Goal: Information Seeking & Learning: Learn about a topic

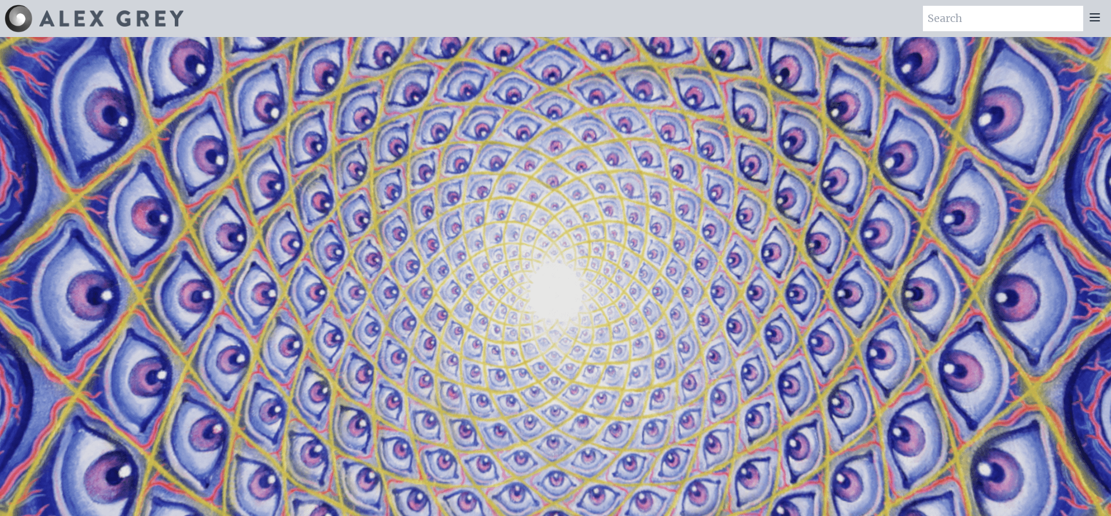
click at [1099, 16] on icon at bounding box center [1095, 17] width 14 height 14
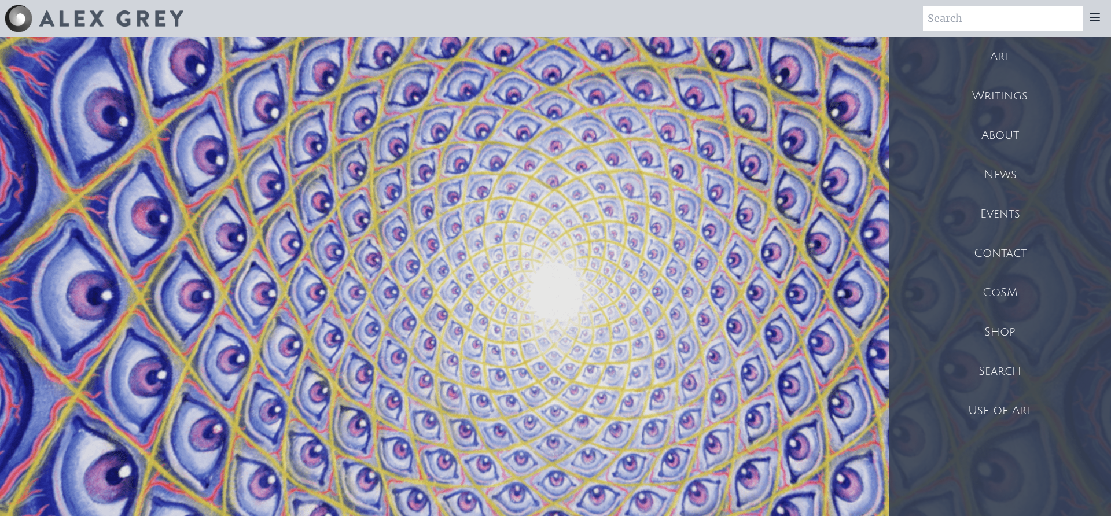
click at [1003, 57] on div "Art" at bounding box center [1000, 56] width 222 height 39
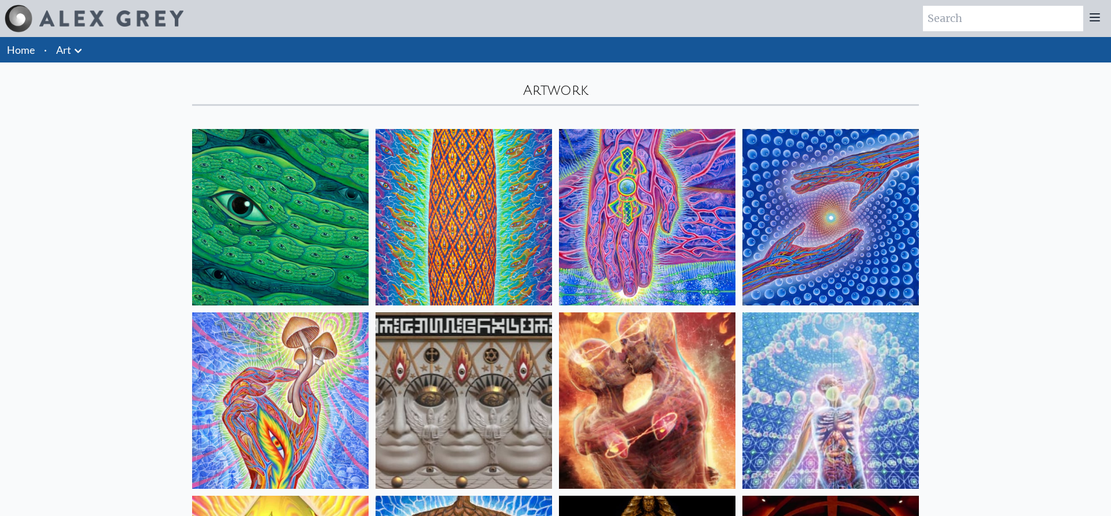
click at [82, 48] on icon at bounding box center [78, 51] width 14 height 14
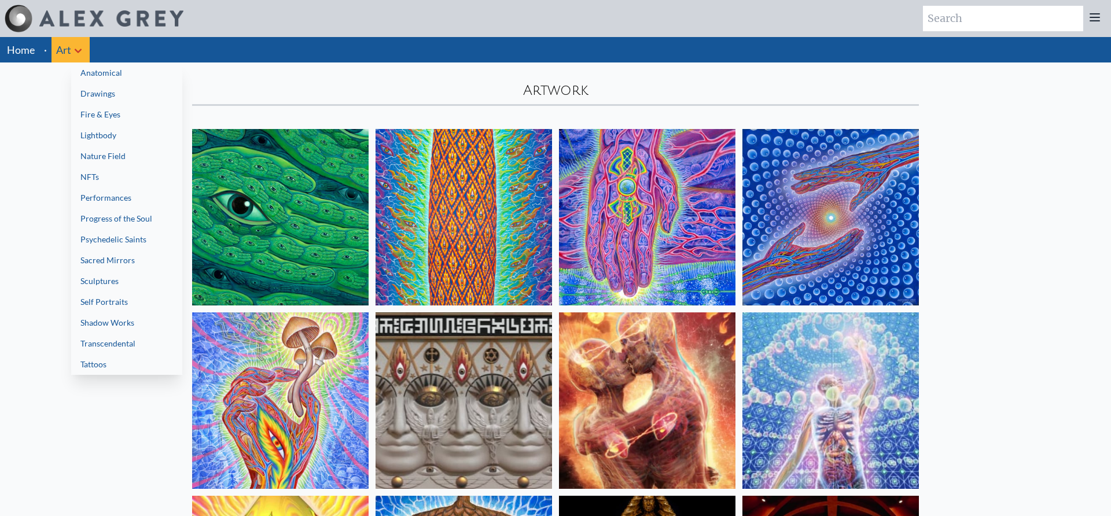
click at [108, 73] on link "Anatomical" at bounding box center [126, 72] width 111 height 21
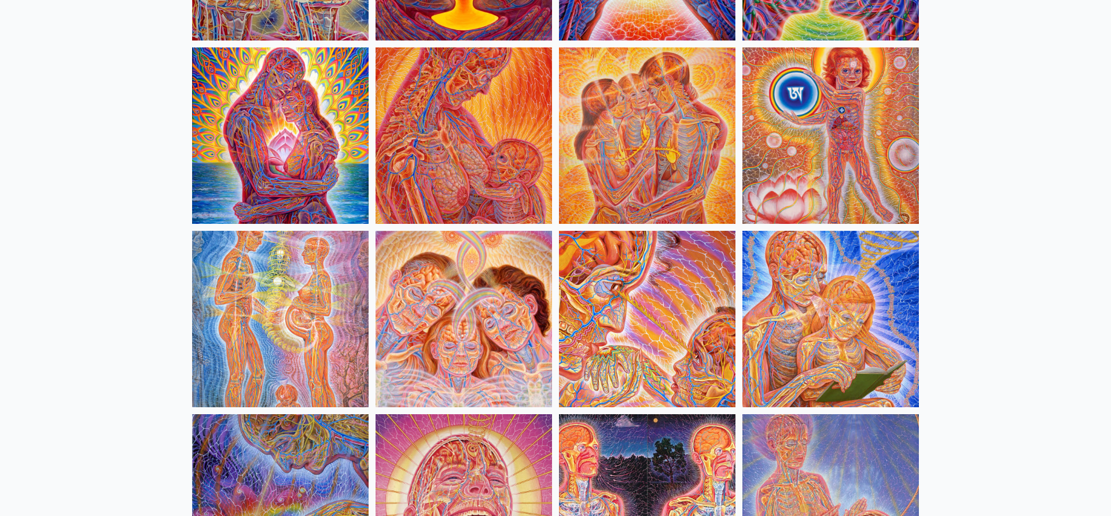
scroll to position [456, 0]
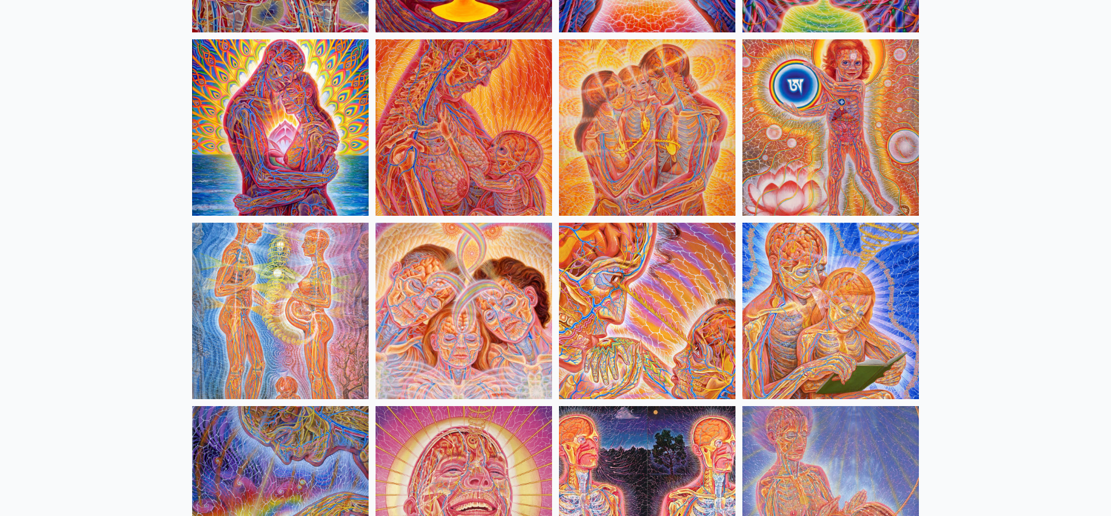
click at [450, 98] on img at bounding box center [463, 127] width 176 height 176
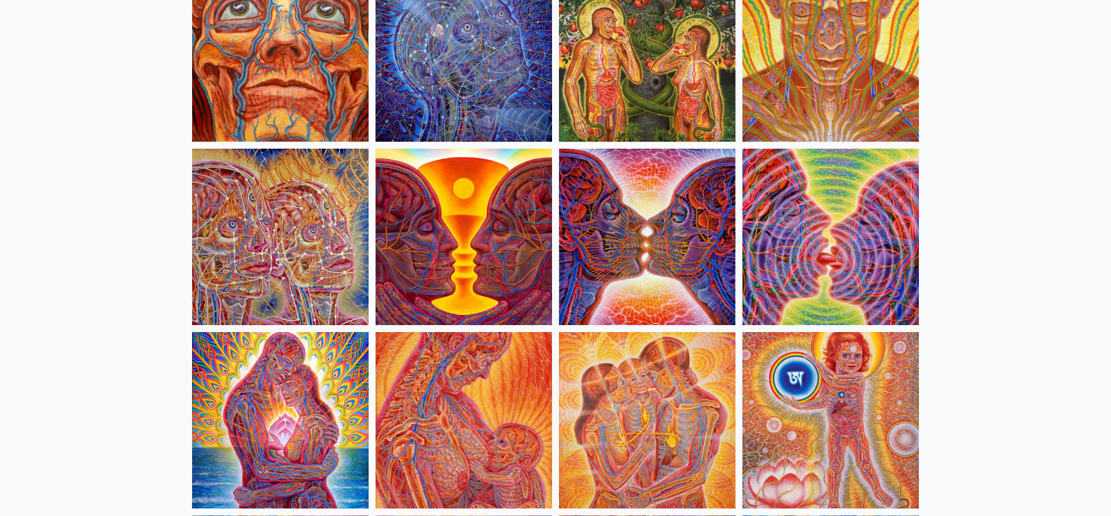
scroll to position [0, 0]
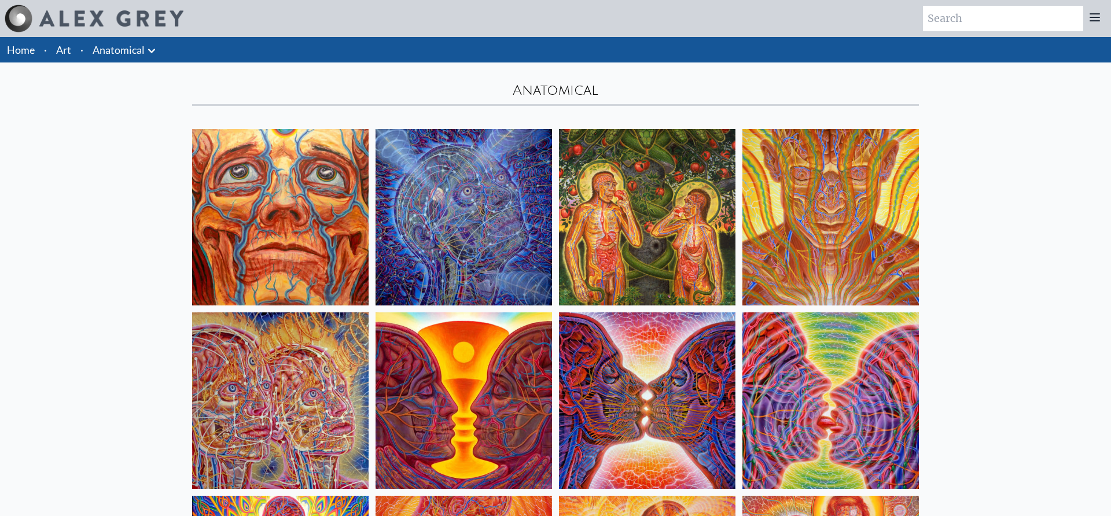
click at [137, 53] on link "Anatomical" at bounding box center [119, 50] width 52 height 16
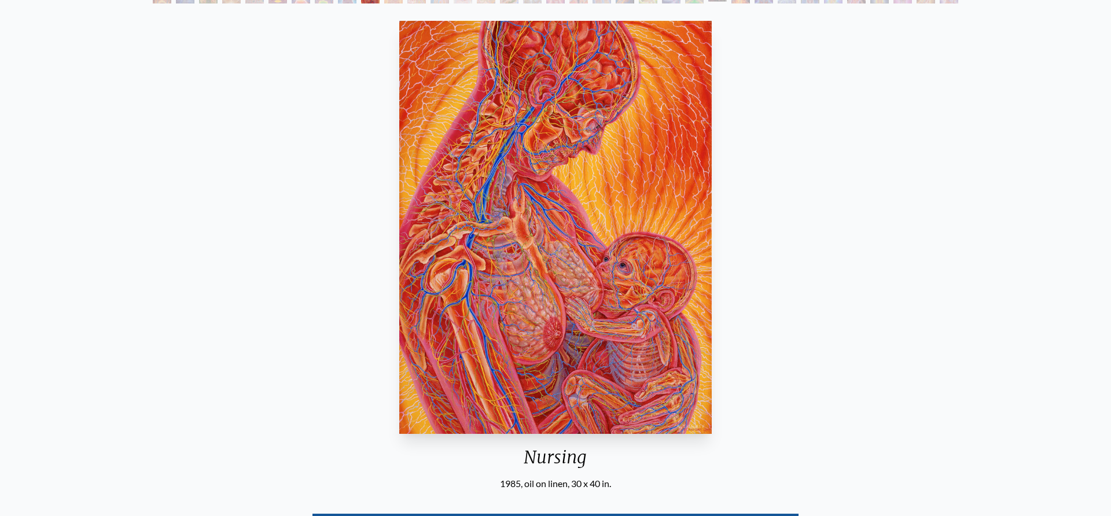
scroll to position [87, 0]
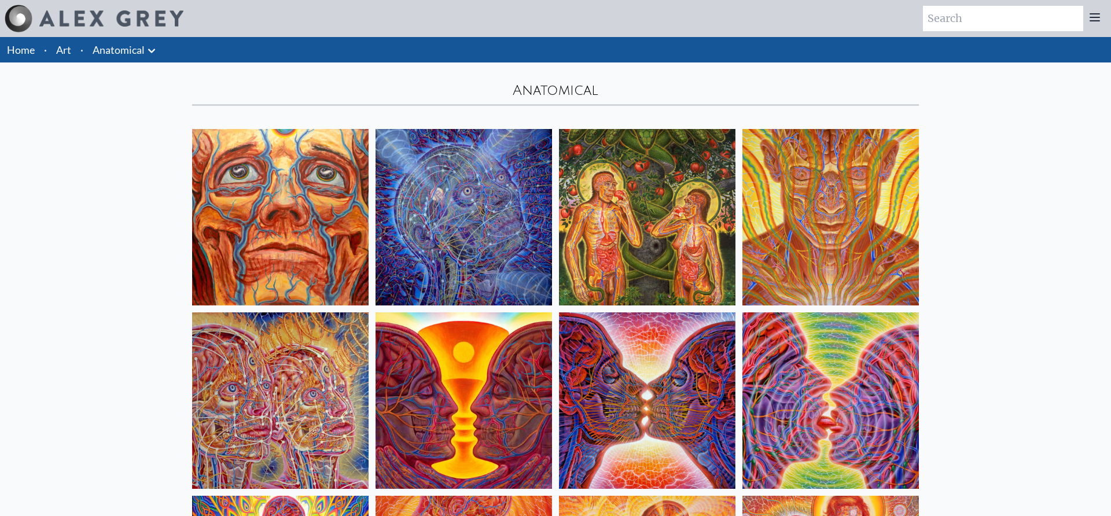
click at [150, 50] on icon at bounding box center [152, 51] width 14 height 14
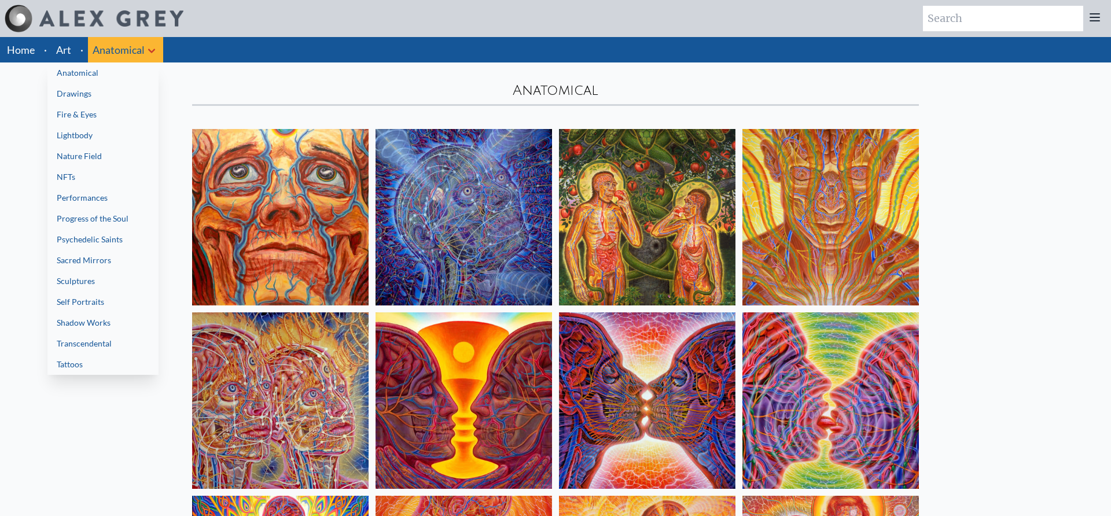
click at [80, 261] on link "Sacred Mirrors" at bounding box center [102, 260] width 111 height 21
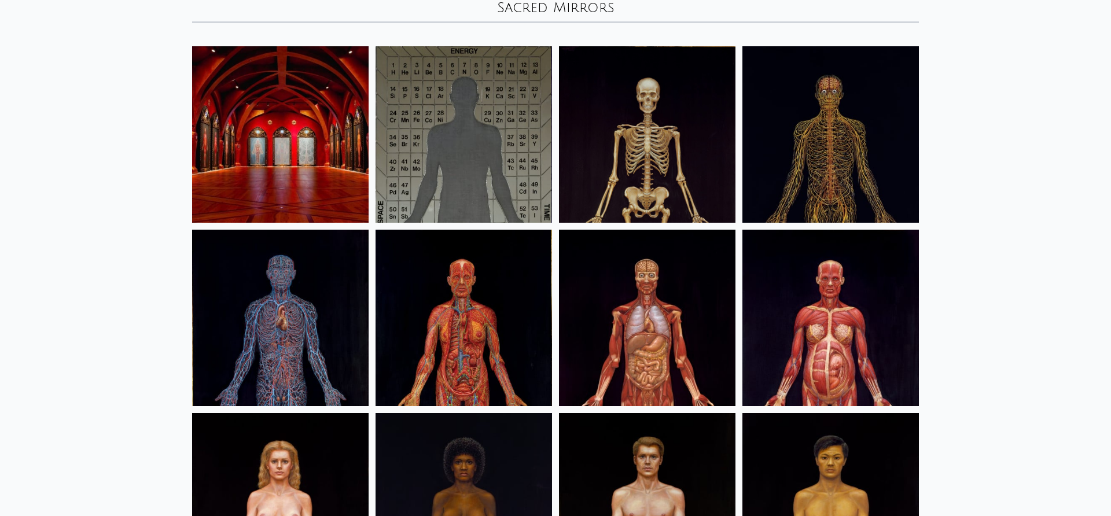
scroll to position [87, 0]
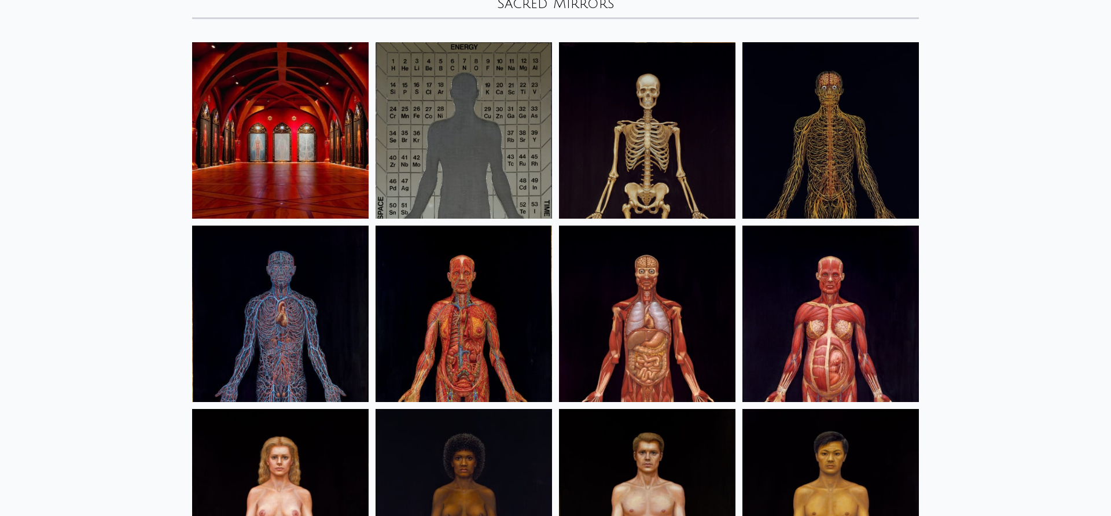
click at [459, 106] on img at bounding box center [463, 130] width 176 height 176
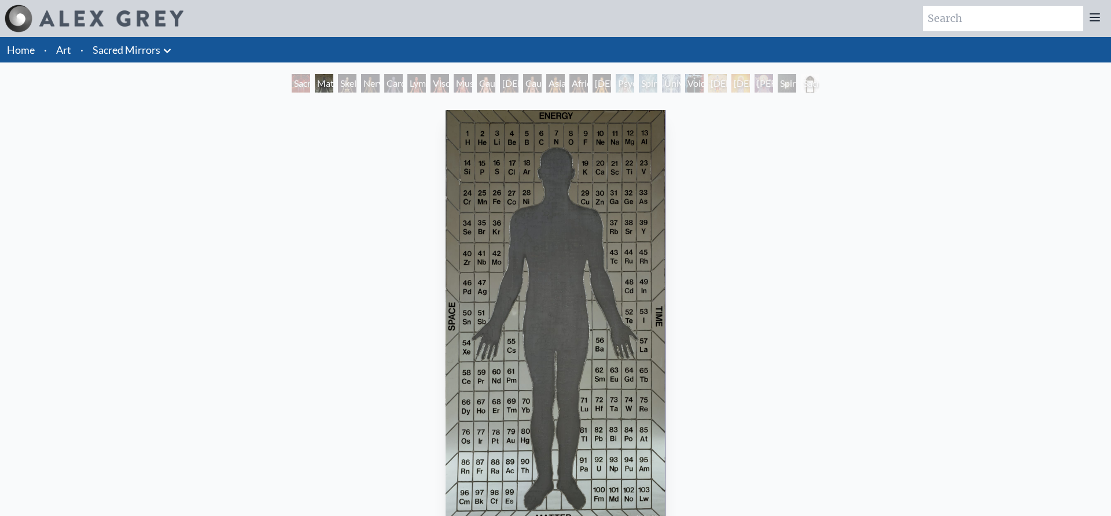
click at [348, 74] on div "Skeletal System" at bounding box center [347, 83] width 19 height 19
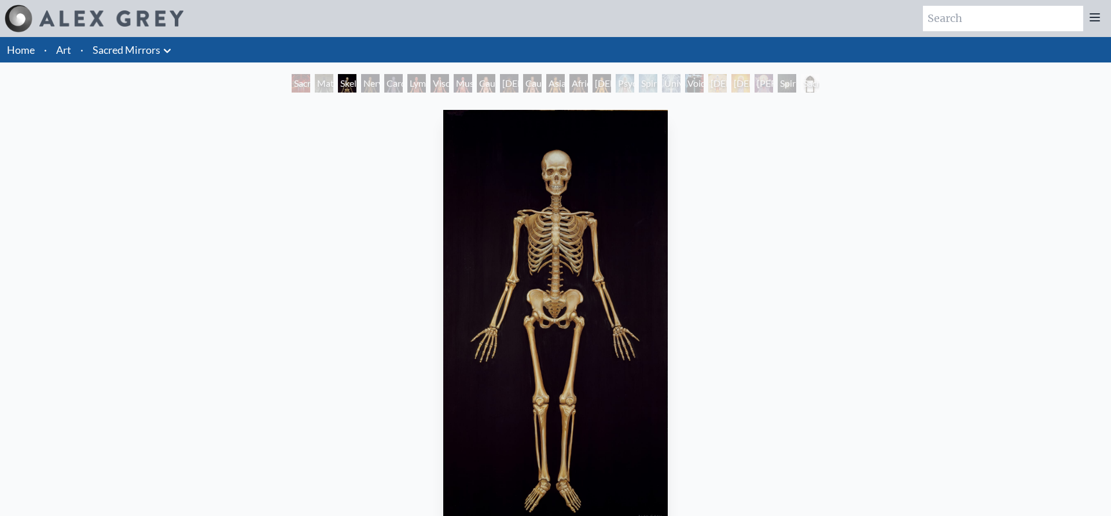
click at [370, 89] on div "Nervous System" at bounding box center [370, 83] width 19 height 19
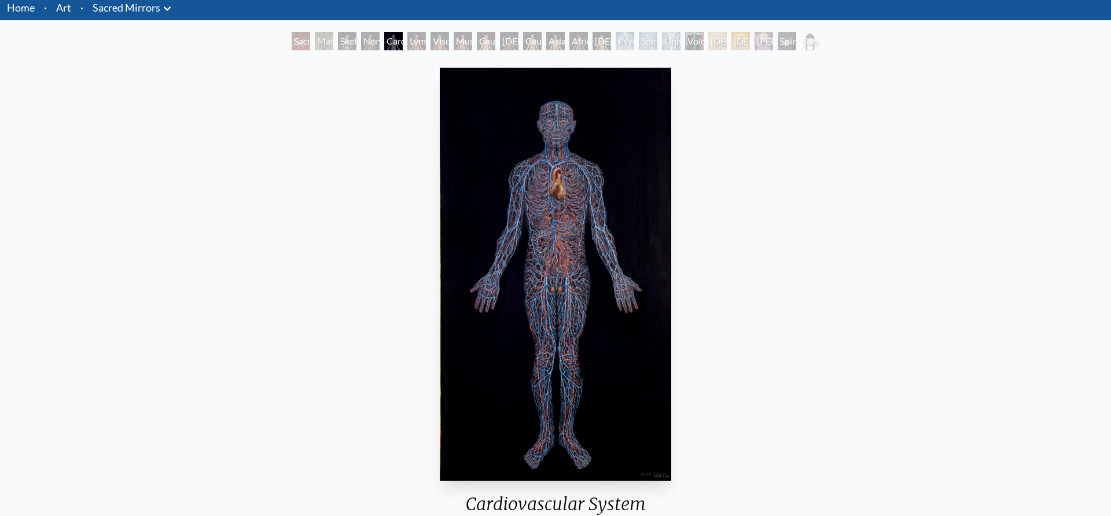
scroll to position [43, 0]
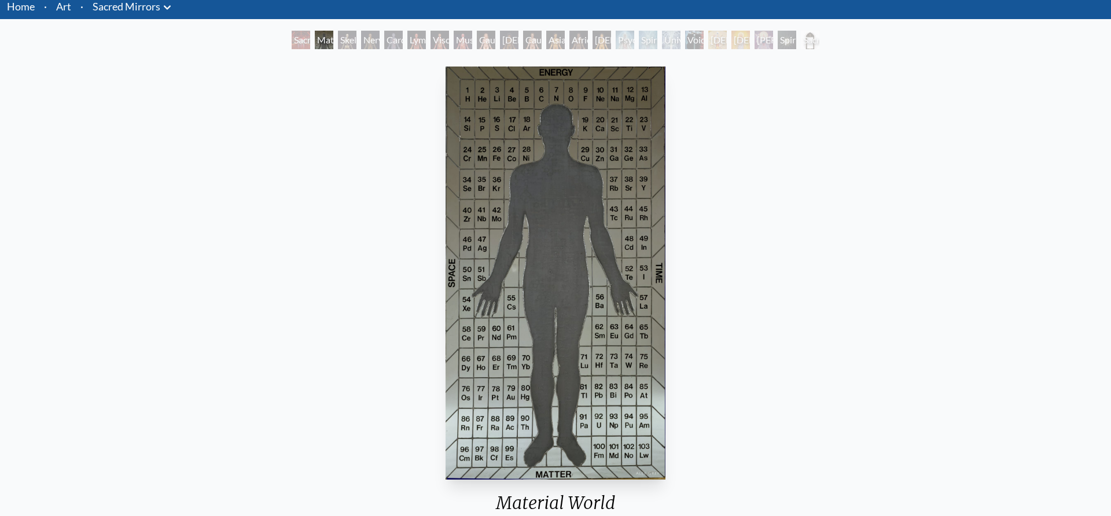
click at [138, 8] on link "Sacred Mirrors" at bounding box center [127, 6] width 68 height 16
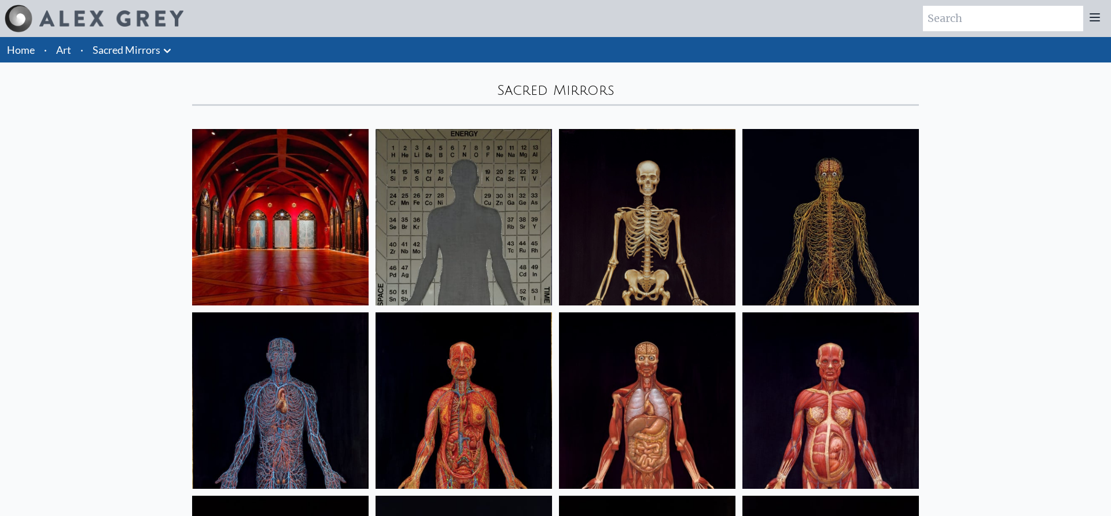
click at [167, 50] on icon at bounding box center [167, 51] width 7 height 4
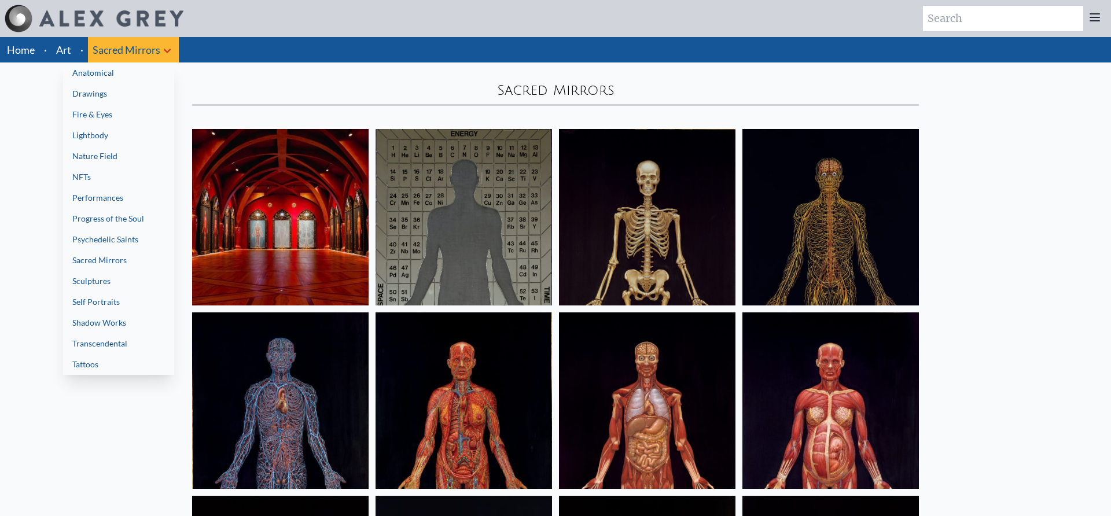
click at [116, 328] on link "Shadow Works" at bounding box center [118, 322] width 111 height 21
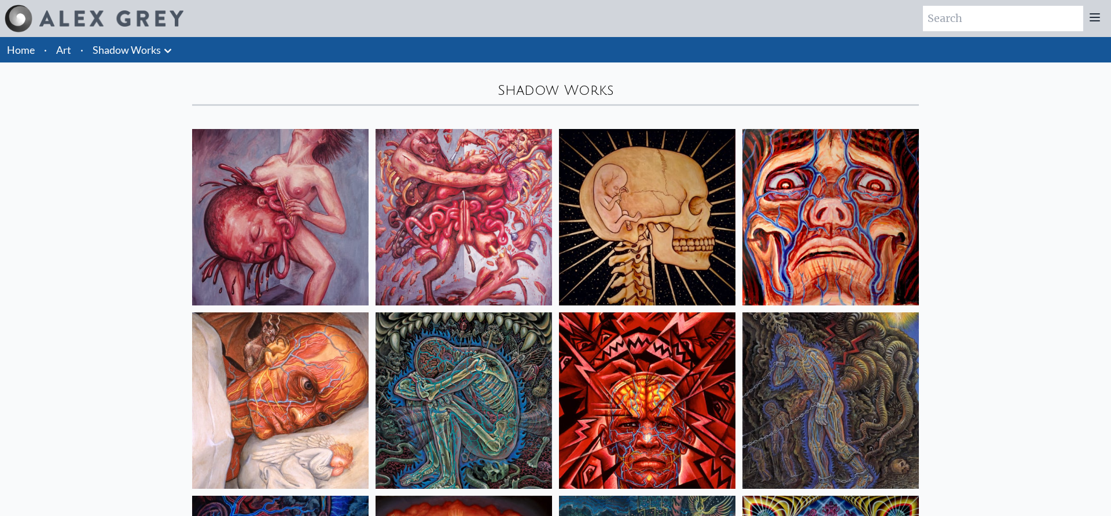
click at [244, 212] on img at bounding box center [280, 217] width 176 height 176
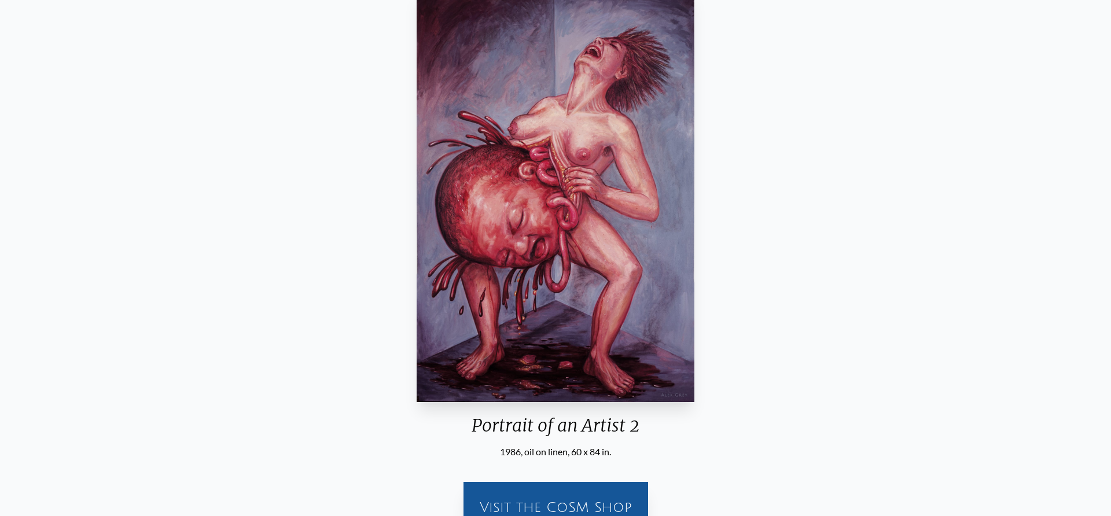
scroll to position [118, 0]
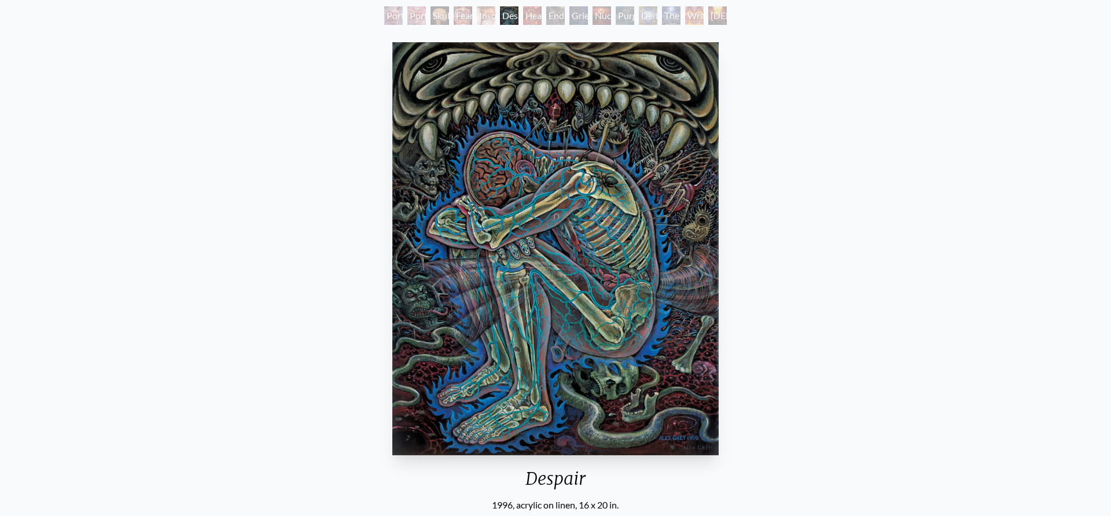
scroll to position [63, 0]
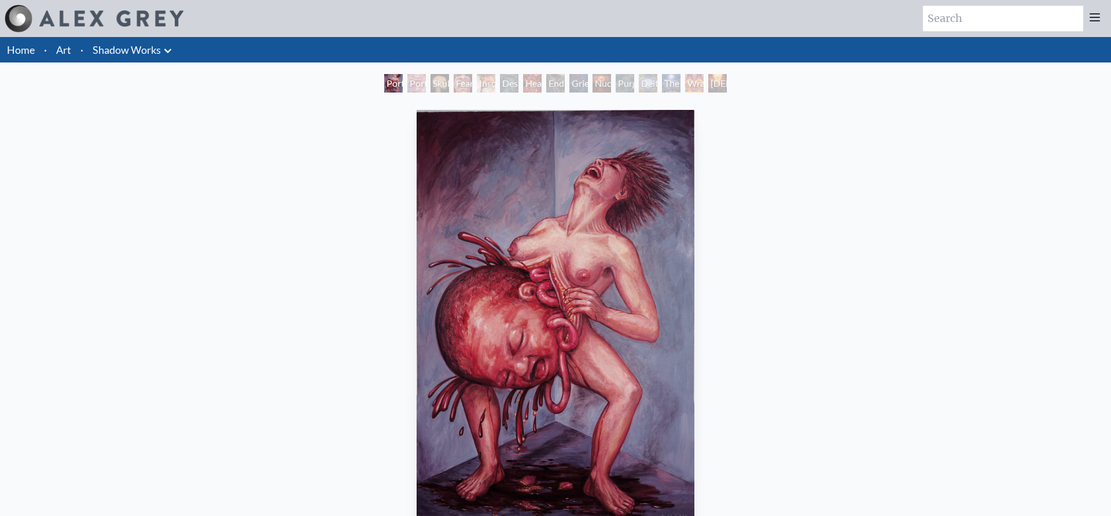
click at [168, 50] on icon at bounding box center [168, 51] width 14 height 14
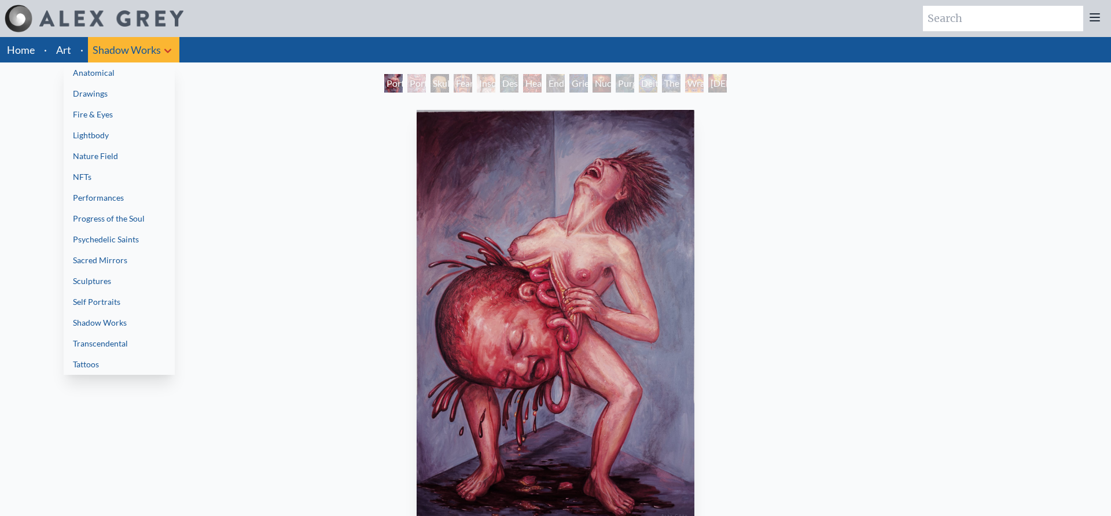
click at [104, 363] on link "Tattoos" at bounding box center [119, 364] width 111 height 21
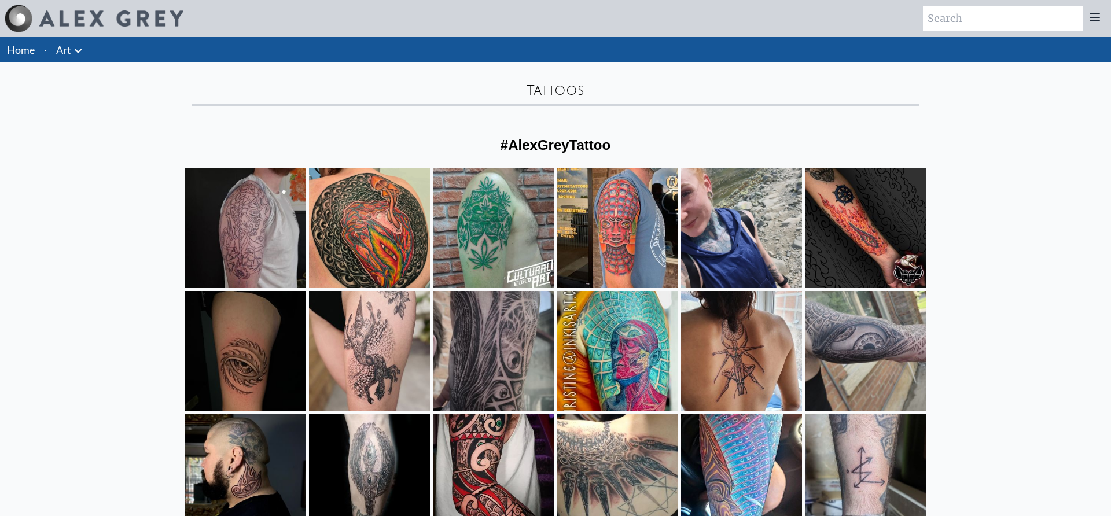
click at [82, 49] on icon at bounding box center [78, 51] width 14 height 14
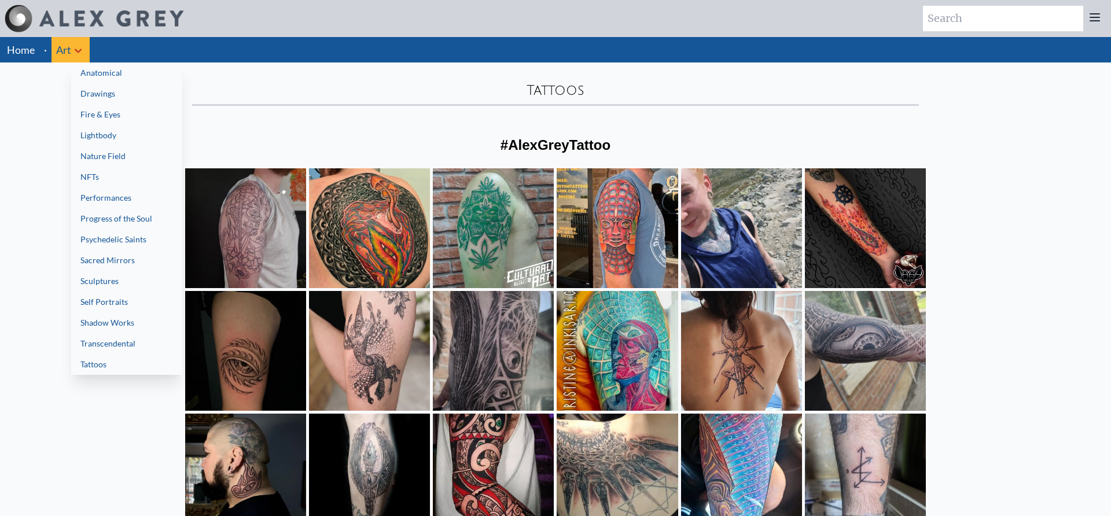
click at [123, 242] on link "Psychedelic Saints" at bounding box center [126, 239] width 111 height 21
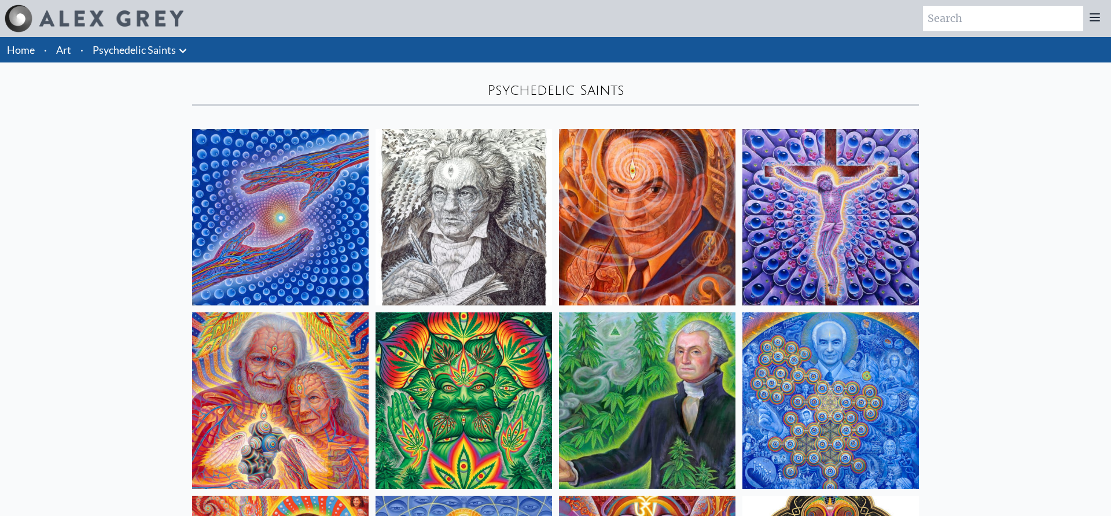
click at [185, 56] on icon at bounding box center [183, 51] width 14 height 14
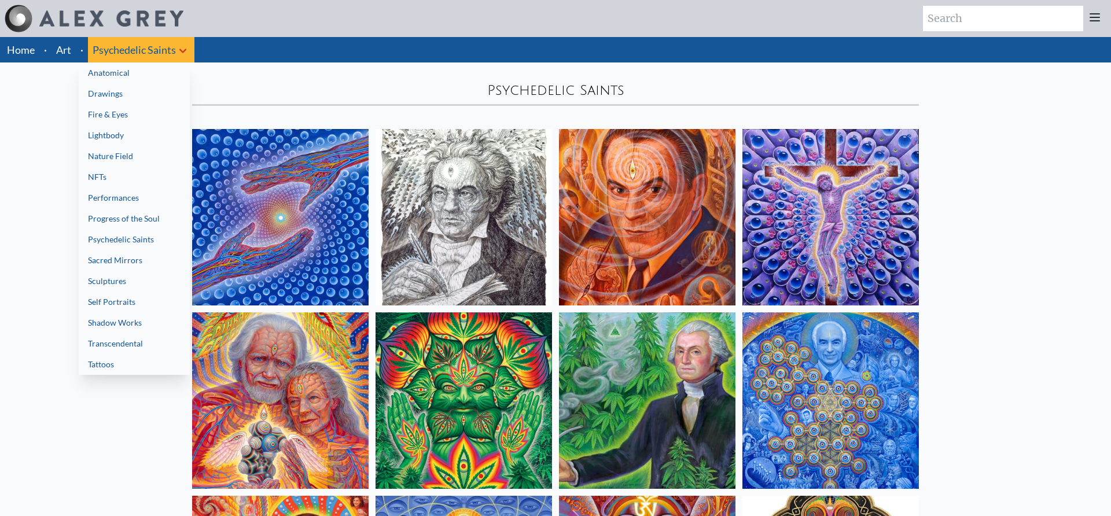
click at [675, 388] on div at bounding box center [555, 258] width 1111 height 516
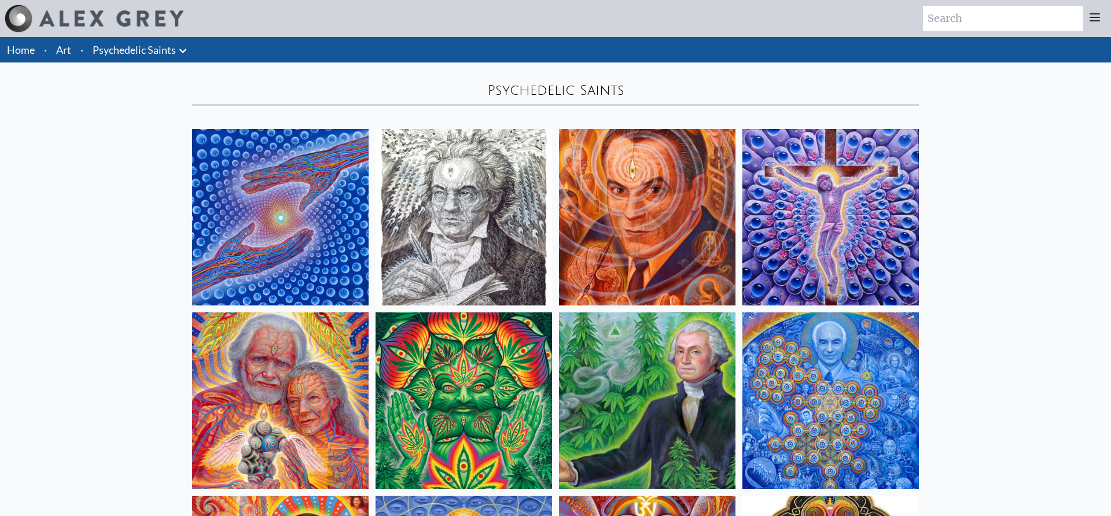
click at [675, 388] on img at bounding box center [647, 400] width 176 height 176
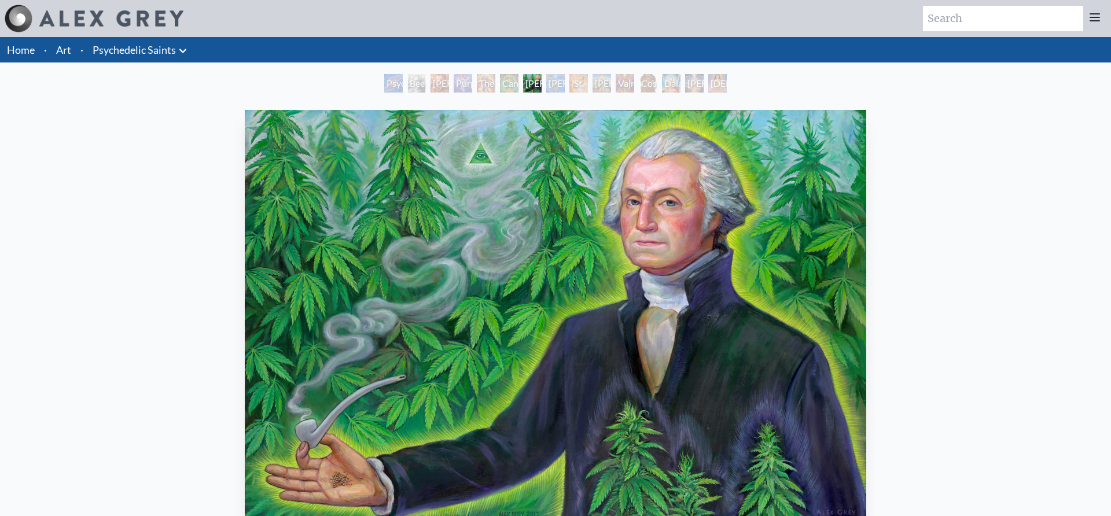
click at [186, 50] on icon at bounding box center [183, 51] width 14 height 14
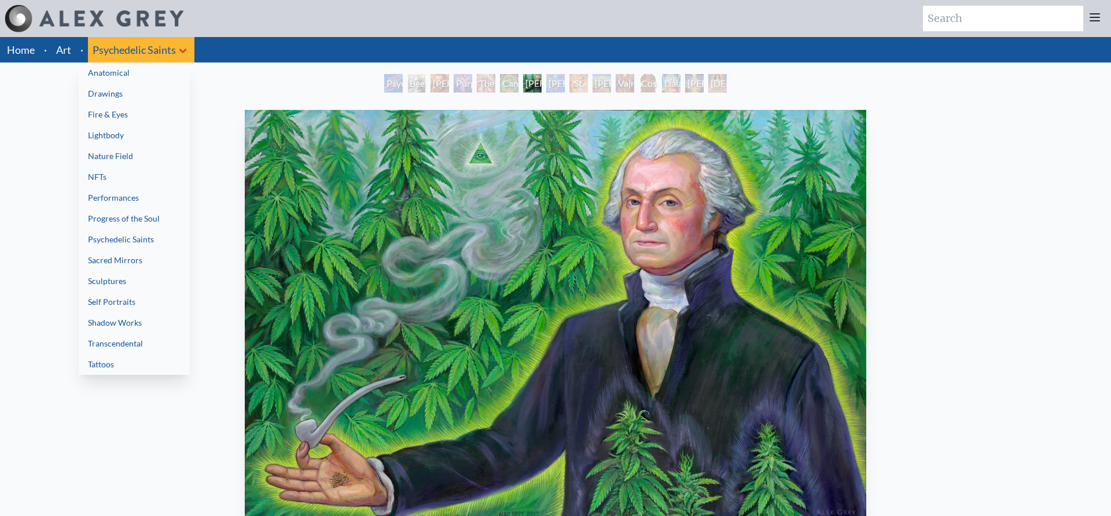
click at [137, 219] on link "Progress of the Soul" at bounding box center [134, 218] width 111 height 21
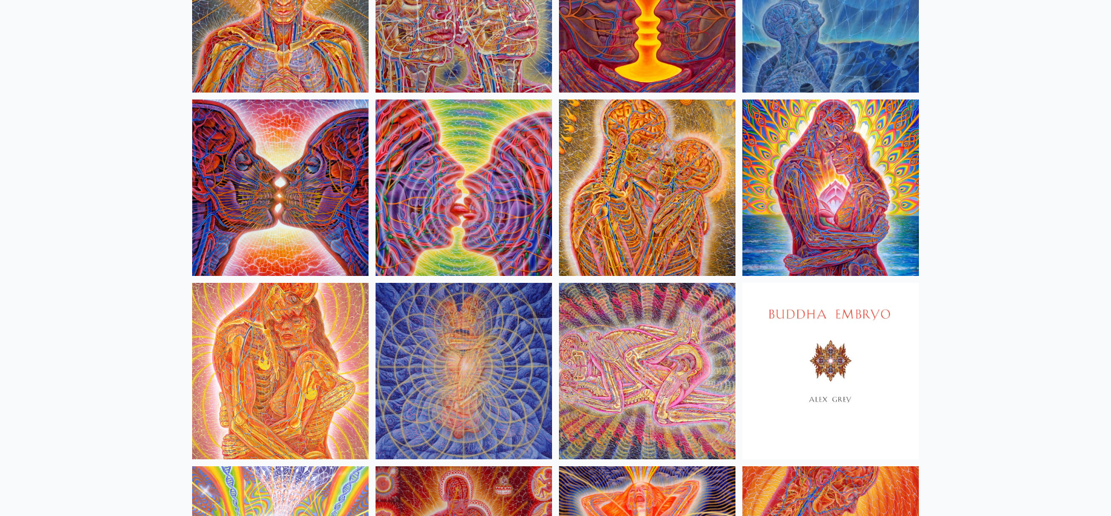
scroll to position [397, 0]
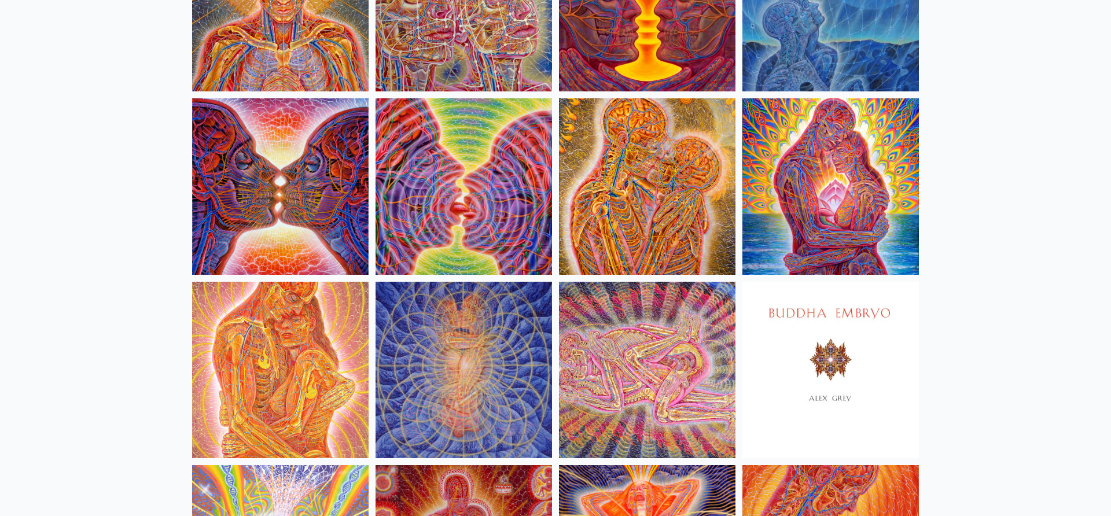
click at [668, 154] on img at bounding box center [647, 186] width 176 height 176
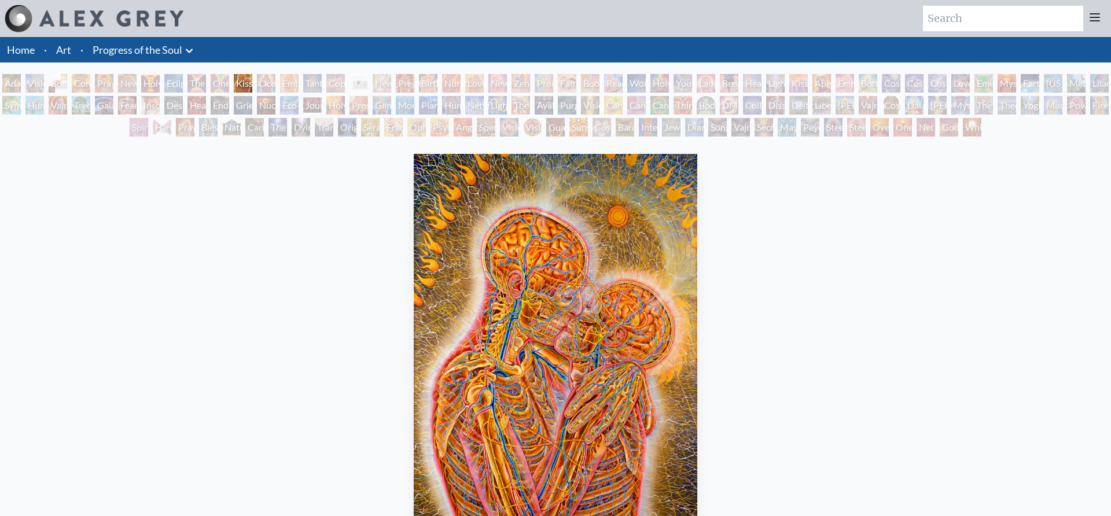
click at [151, 47] on link "Progress of the Soul" at bounding box center [138, 50] width 90 height 16
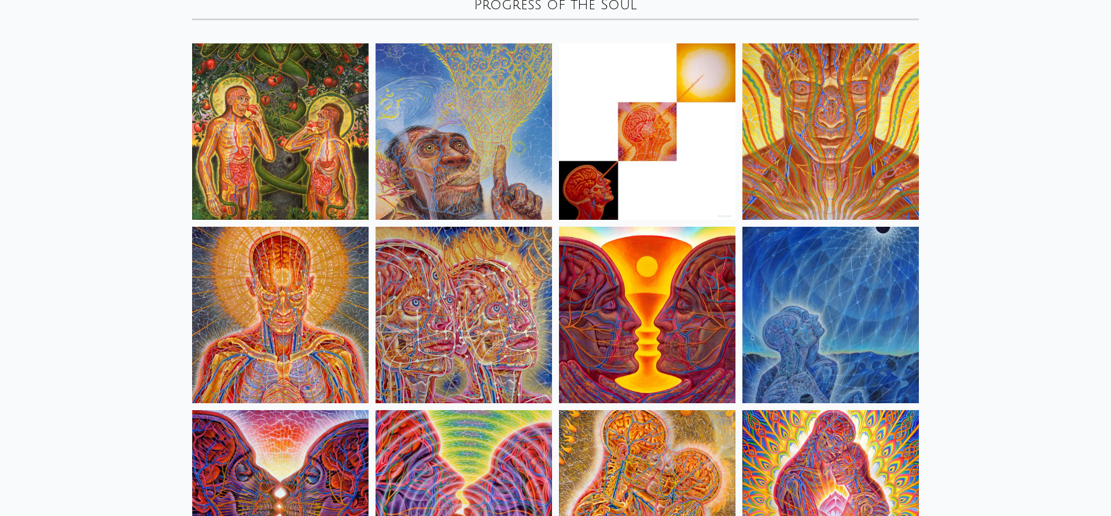
scroll to position [87, 0]
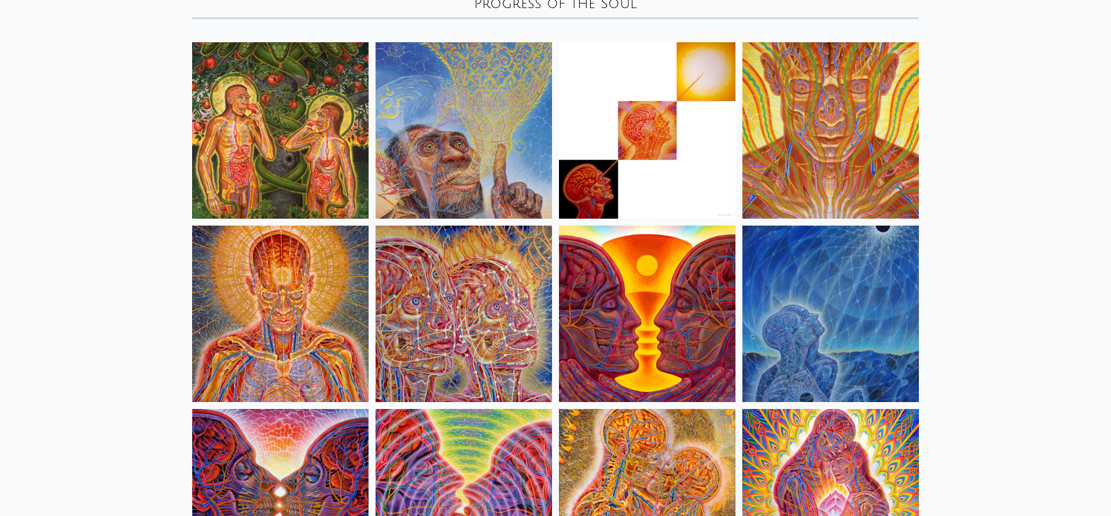
click at [274, 271] on img at bounding box center [280, 314] width 176 height 176
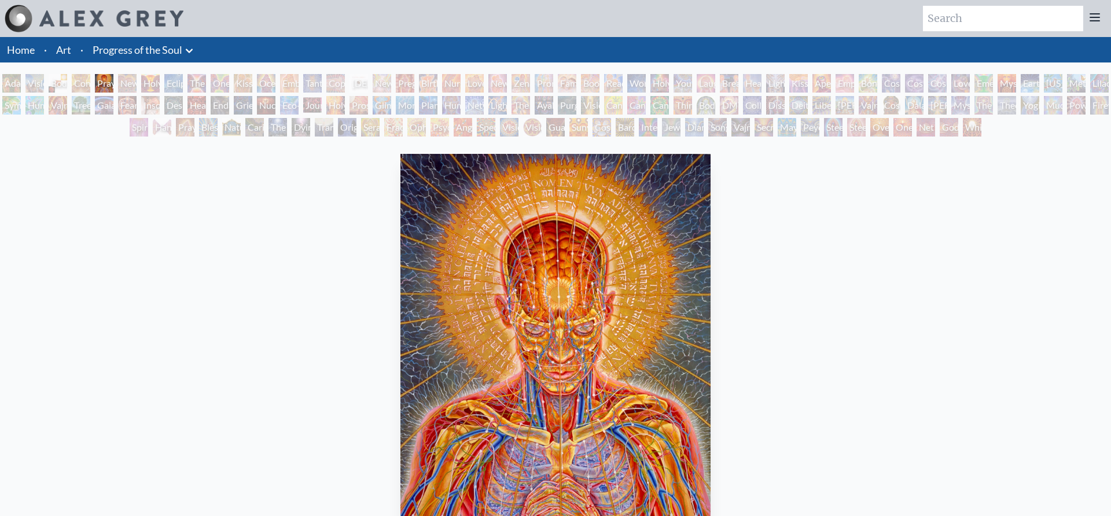
click at [167, 47] on link "Progress of the Soul" at bounding box center [138, 50] width 90 height 16
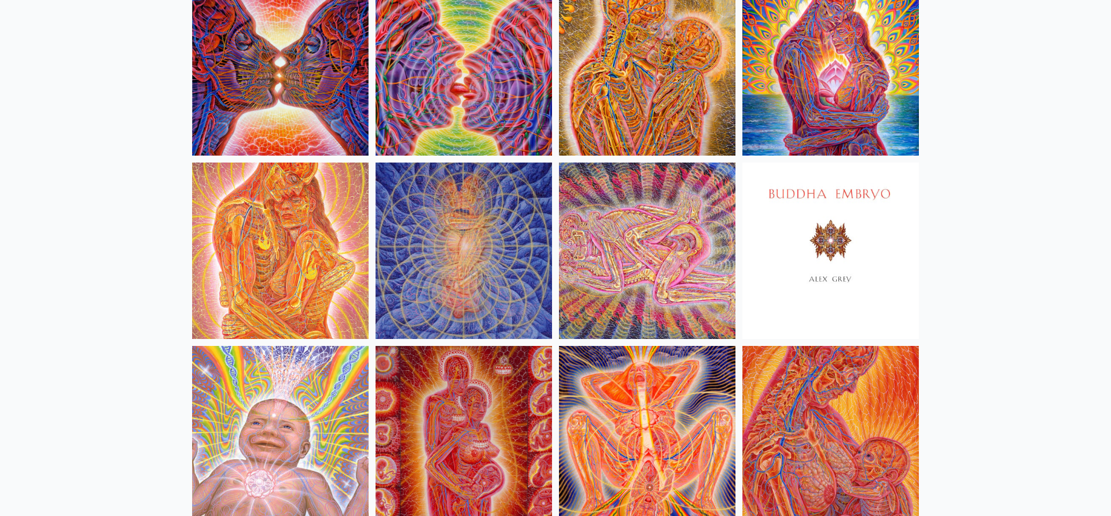
scroll to position [520, 0]
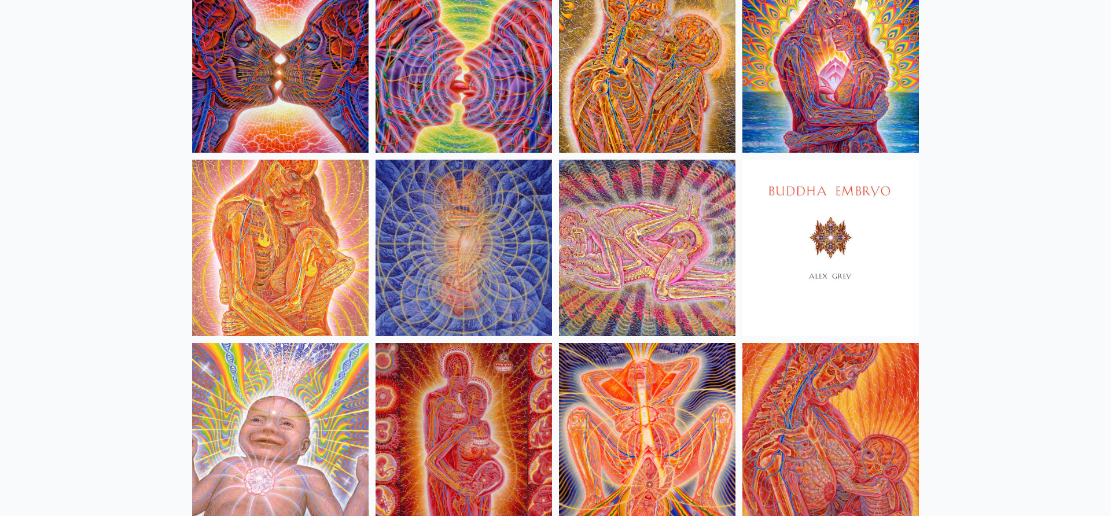
click at [274, 270] on img at bounding box center [280, 248] width 176 height 176
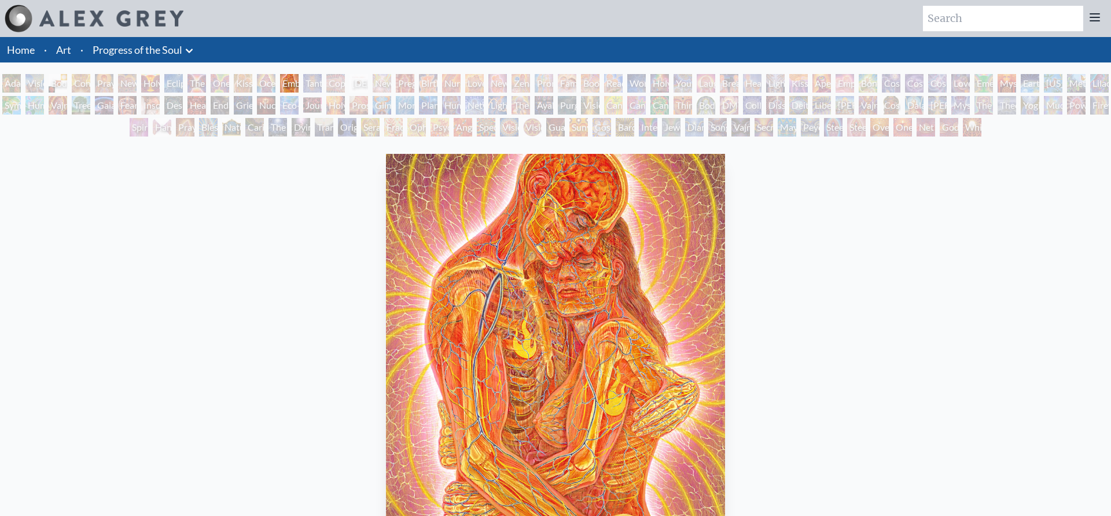
click at [152, 45] on link "Progress of the Soul" at bounding box center [138, 50] width 90 height 16
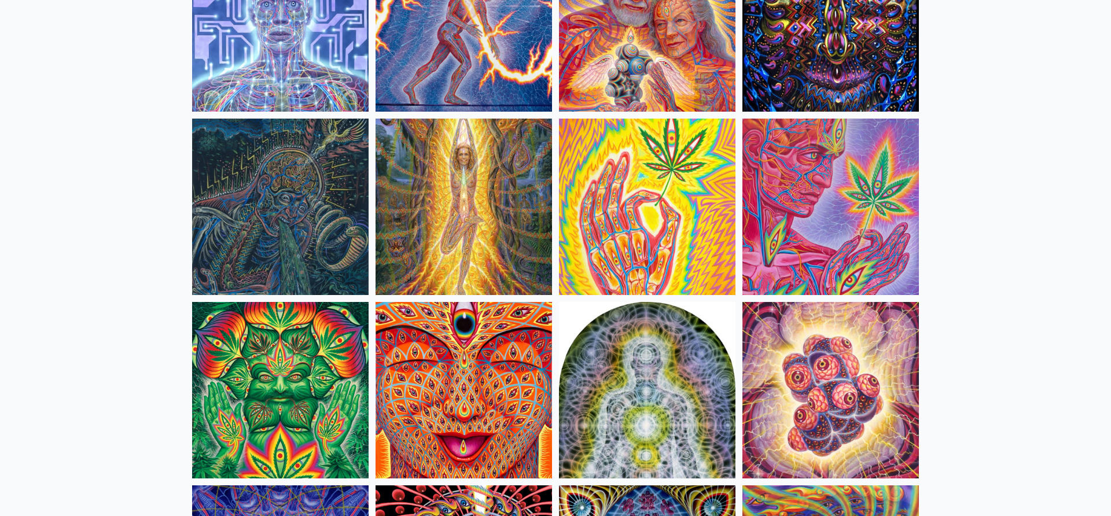
scroll to position [3309, 0]
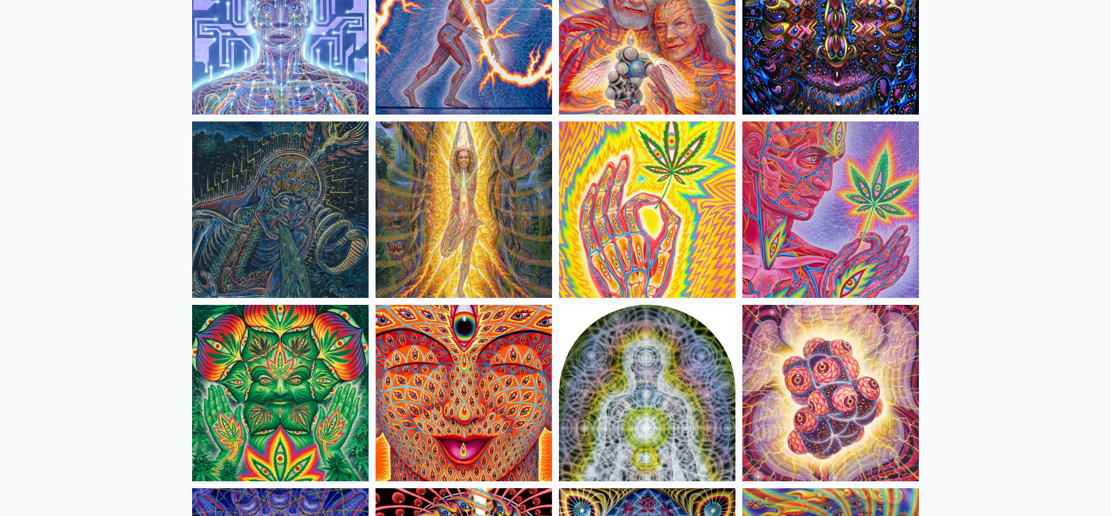
click at [262, 413] on img at bounding box center [280, 393] width 176 height 176
click at [831, 188] on img at bounding box center [830, 209] width 176 height 176
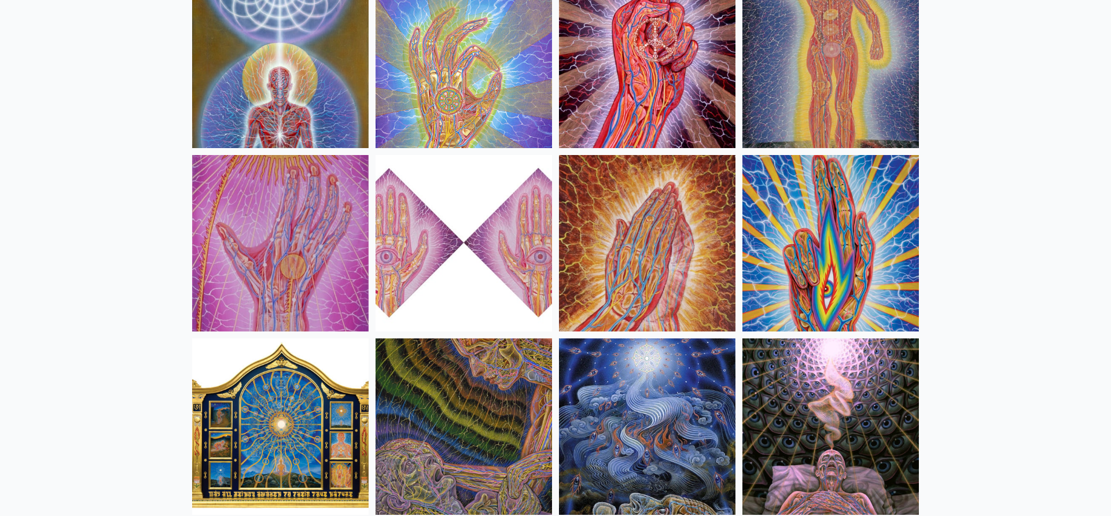
scroll to position [4378, 0]
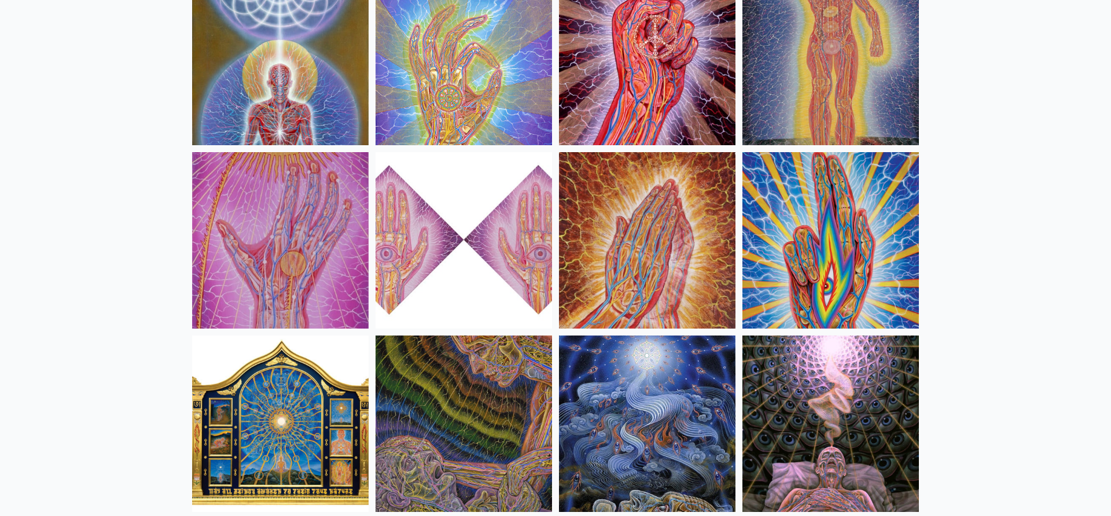
click at [654, 49] on img at bounding box center [647, 57] width 176 height 176
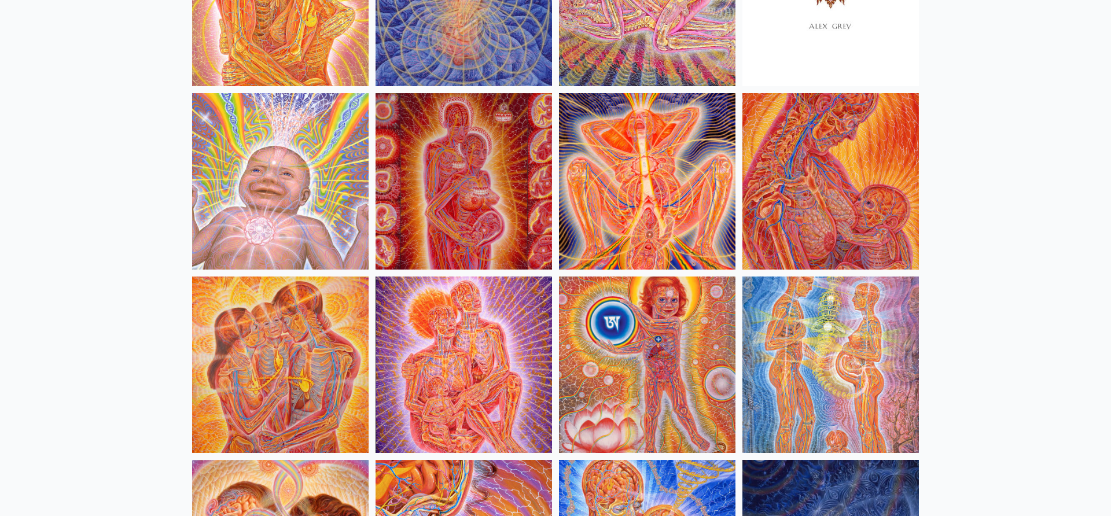
scroll to position [0, 0]
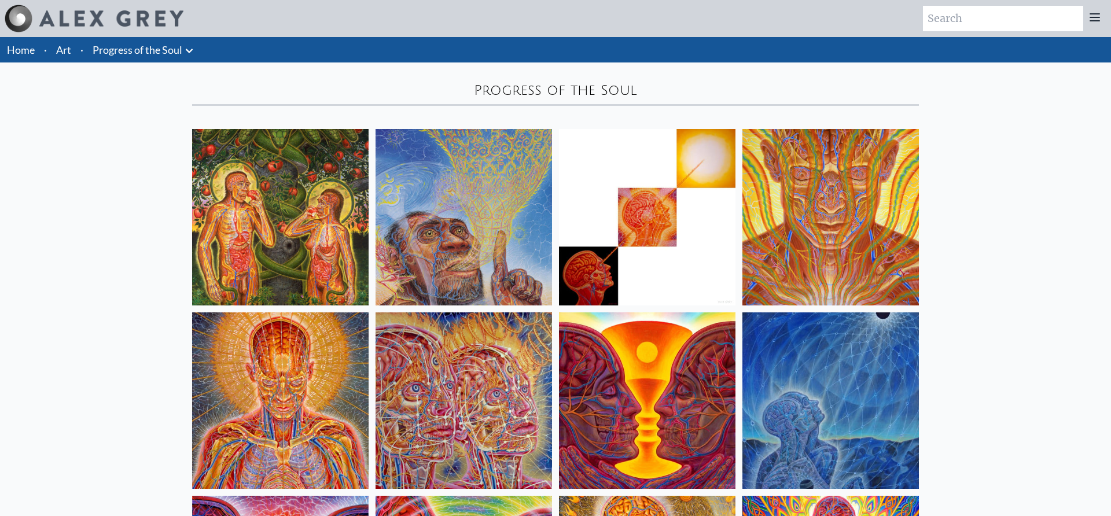
click at [192, 51] on icon at bounding box center [189, 51] width 7 height 4
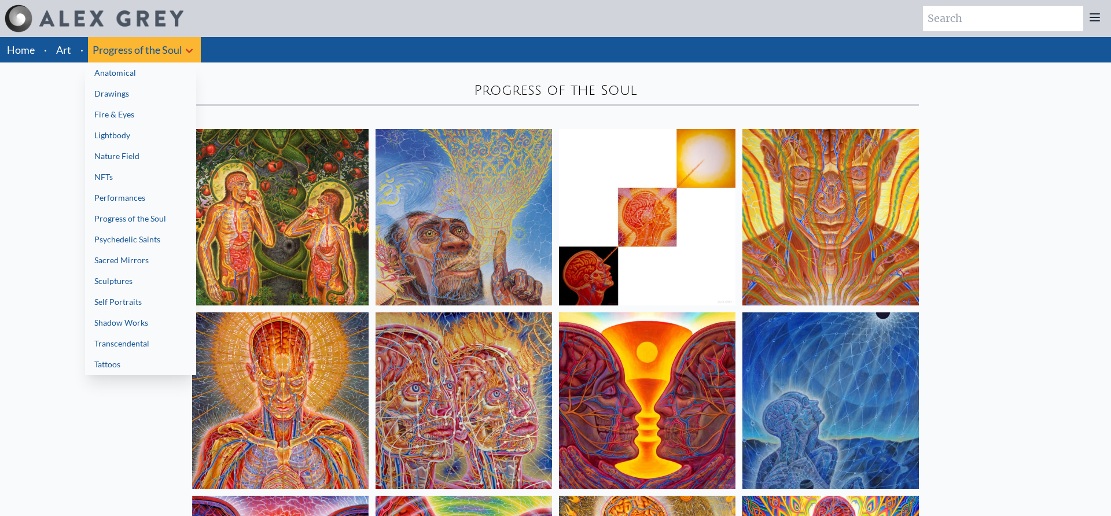
click at [135, 157] on link "Nature Field" at bounding box center [140, 156] width 111 height 21
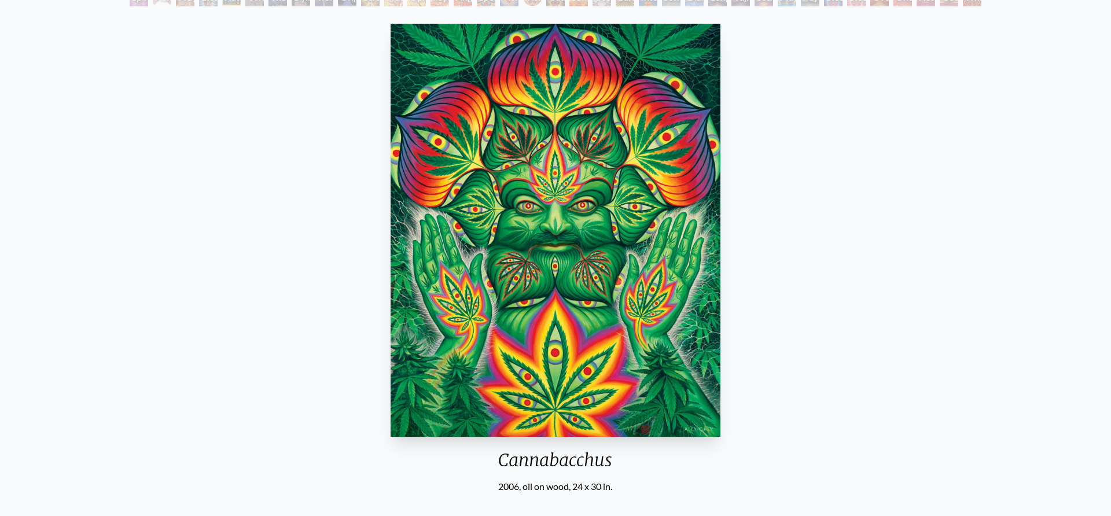
scroll to position [134, 0]
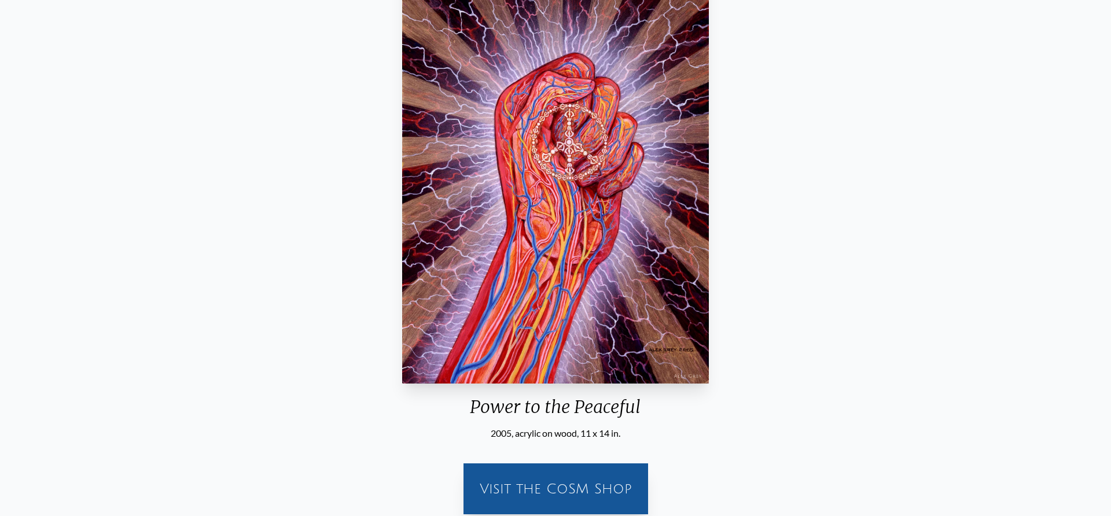
scroll to position [189, 0]
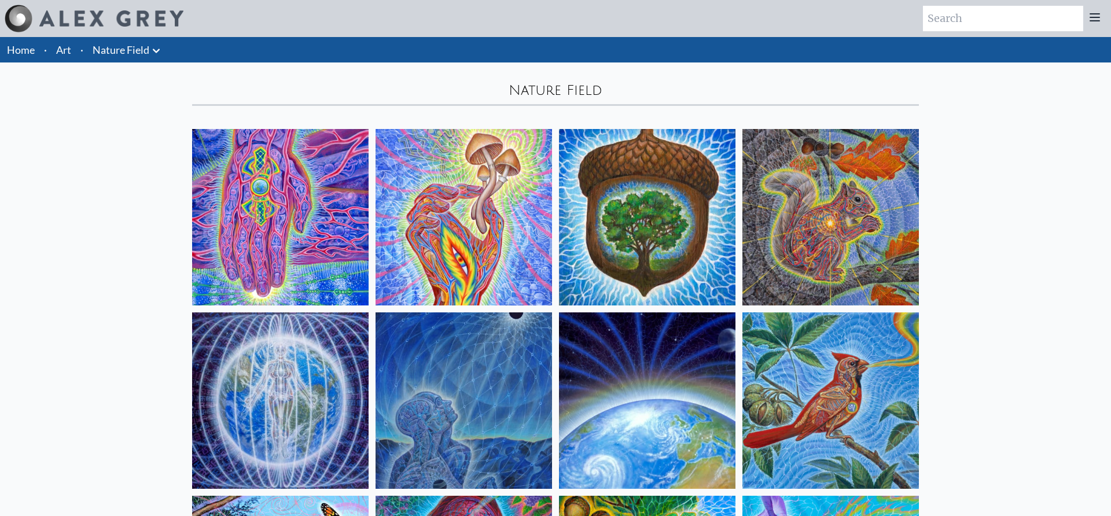
click at [486, 185] on img at bounding box center [463, 217] width 176 height 176
click at [156, 51] on icon at bounding box center [156, 51] width 7 height 4
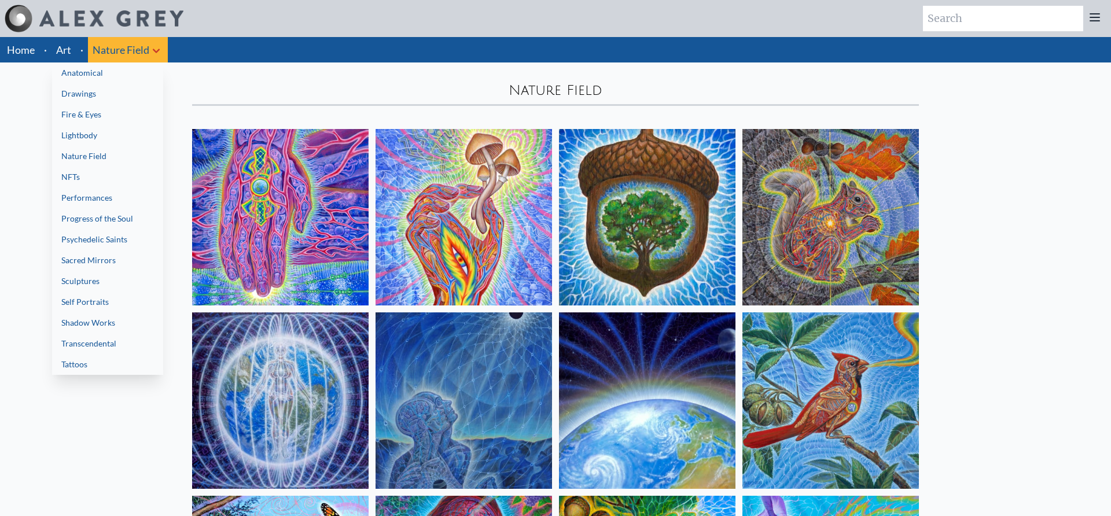
click at [72, 181] on link "NFTs" at bounding box center [107, 177] width 111 height 21
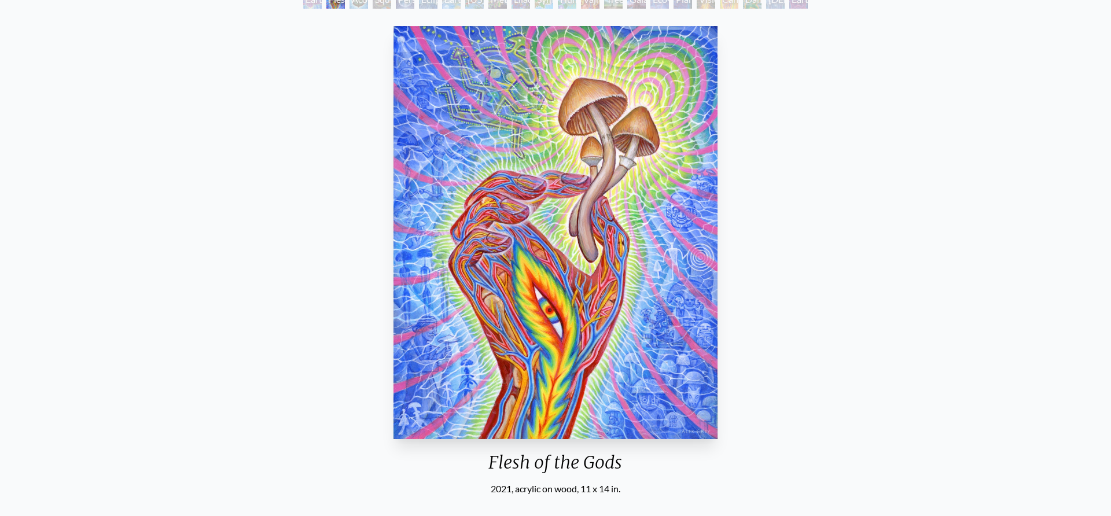
scroll to position [83, 0]
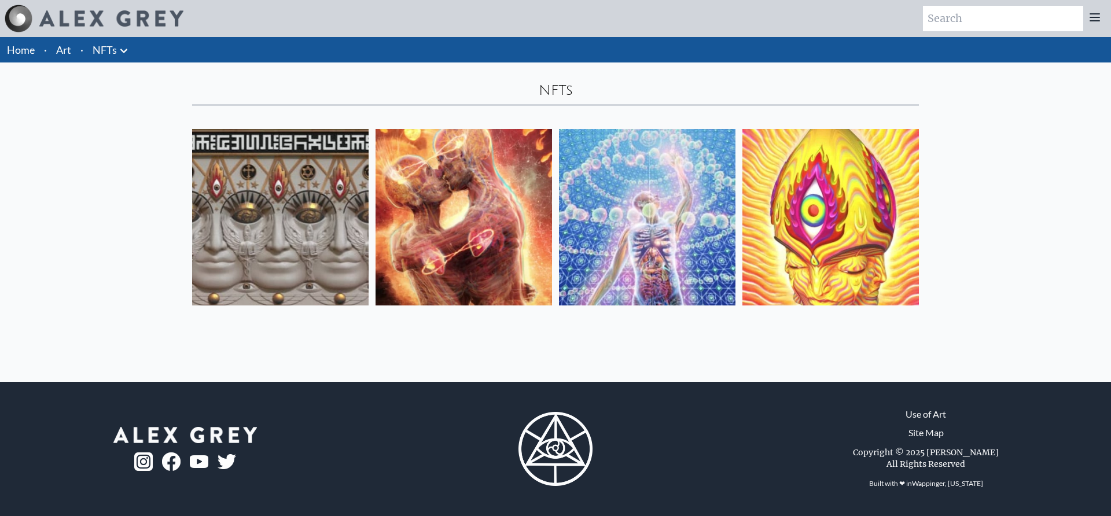
click at [32, 50] on link "Home" at bounding box center [21, 49] width 28 height 13
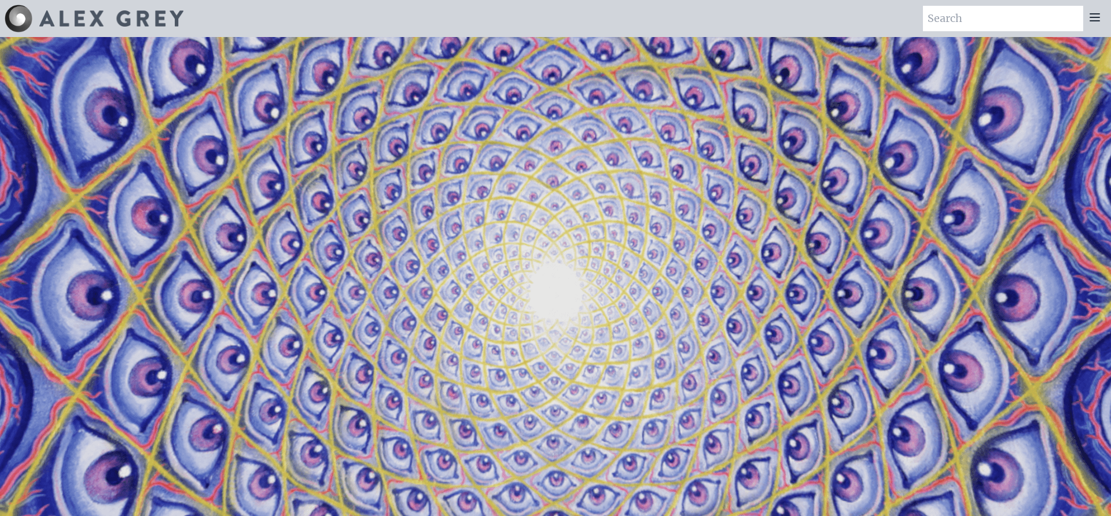
click at [1093, 19] on icon at bounding box center [1095, 17] width 14 height 14
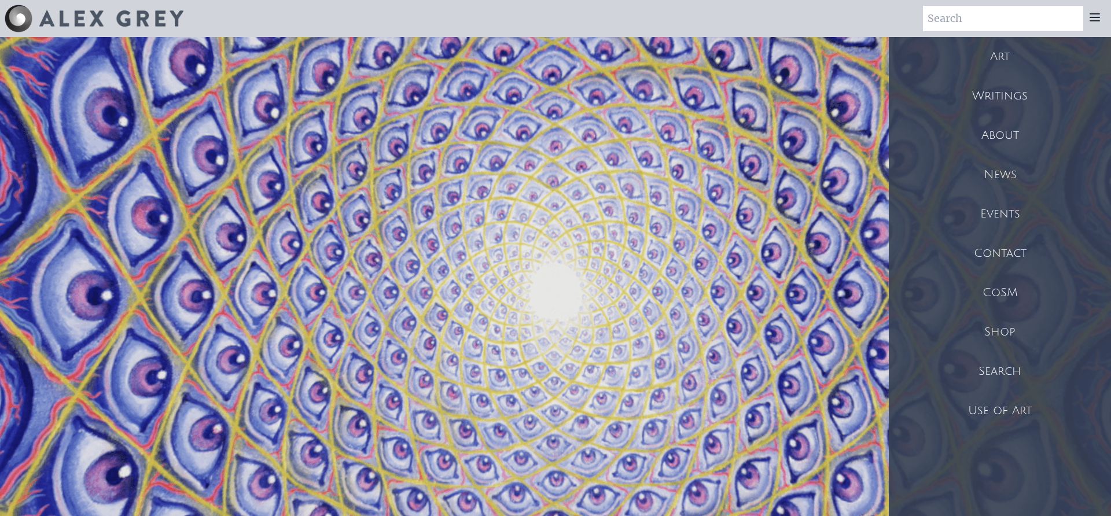
click at [1001, 55] on div "Art" at bounding box center [1000, 56] width 222 height 39
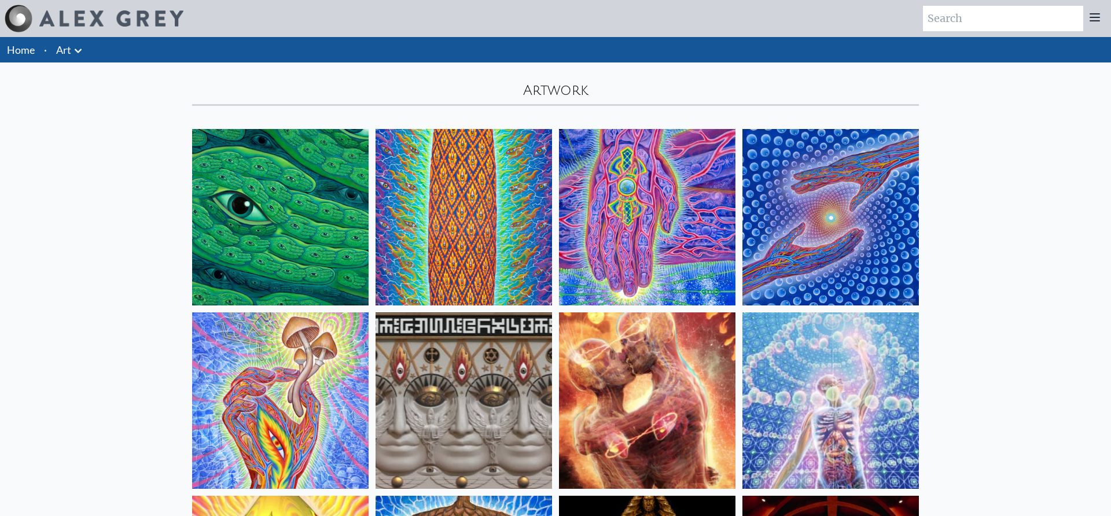
click at [84, 55] on icon at bounding box center [78, 51] width 14 height 14
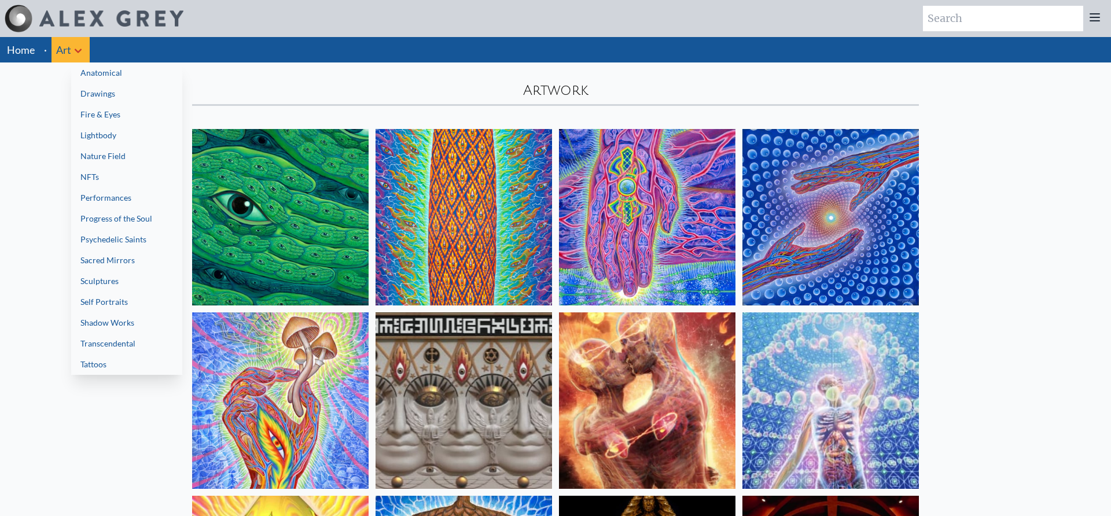
click at [128, 224] on link "Progress of the Soul" at bounding box center [126, 218] width 111 height 21
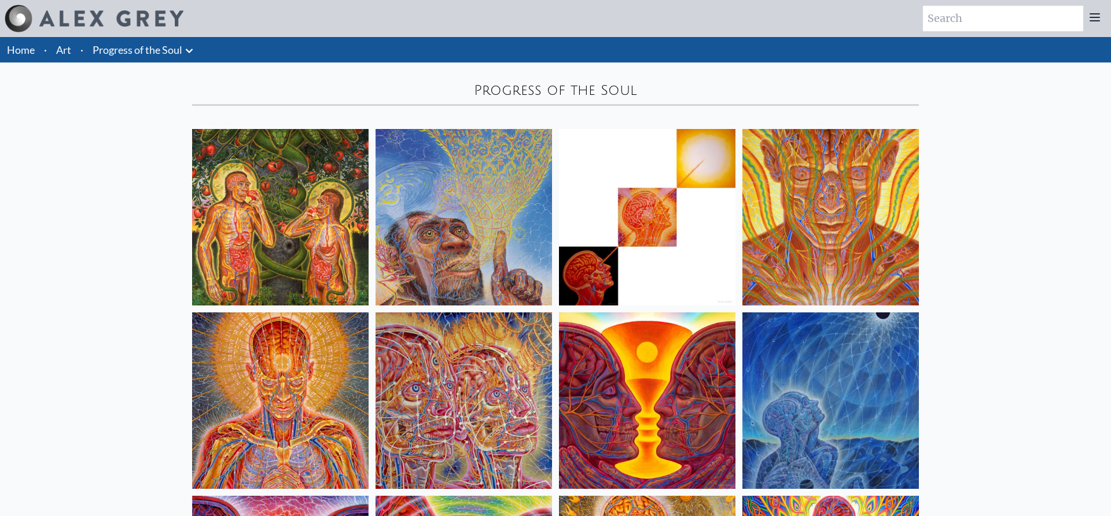
click at [18, 45] on link "Home" at bounding box center [21, 49] width 28 height 13
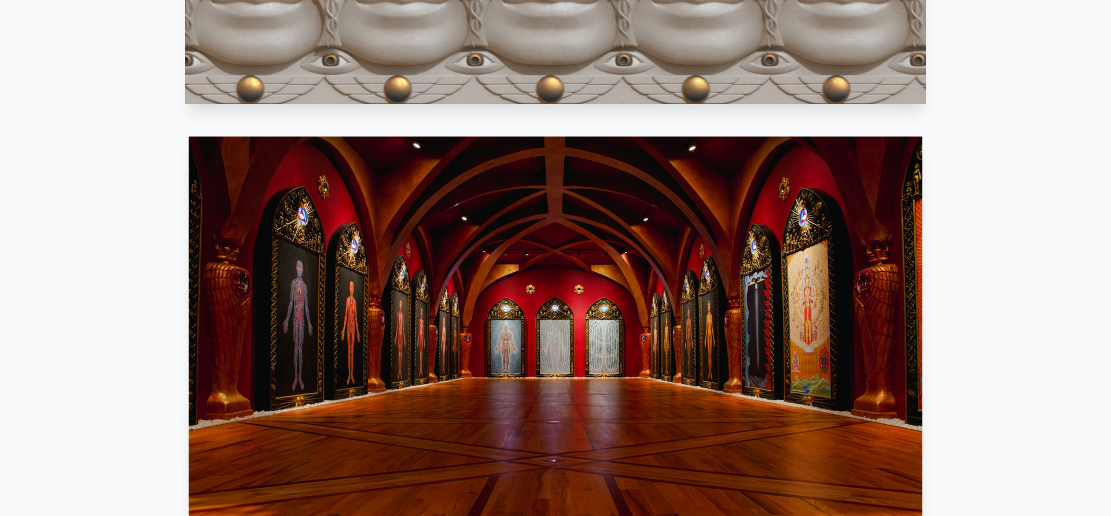
scroll to position [936, 0]
